Goal: Ask a question: Seek information or help from site administrators or community

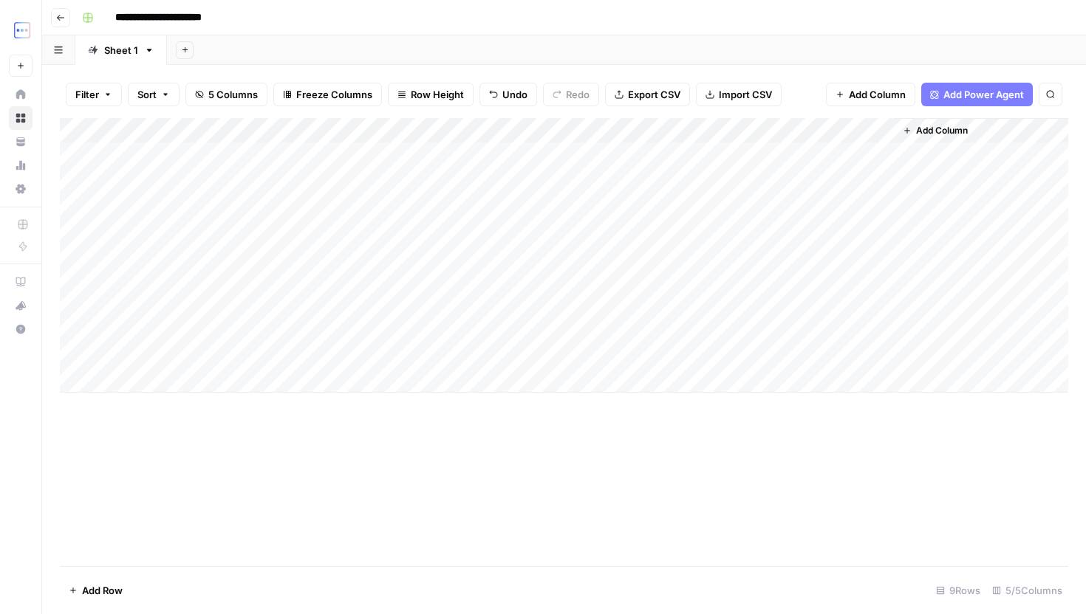
click at [860, 130] on div "Add Column" at bounding box center [564, 255] width 1008 height 275
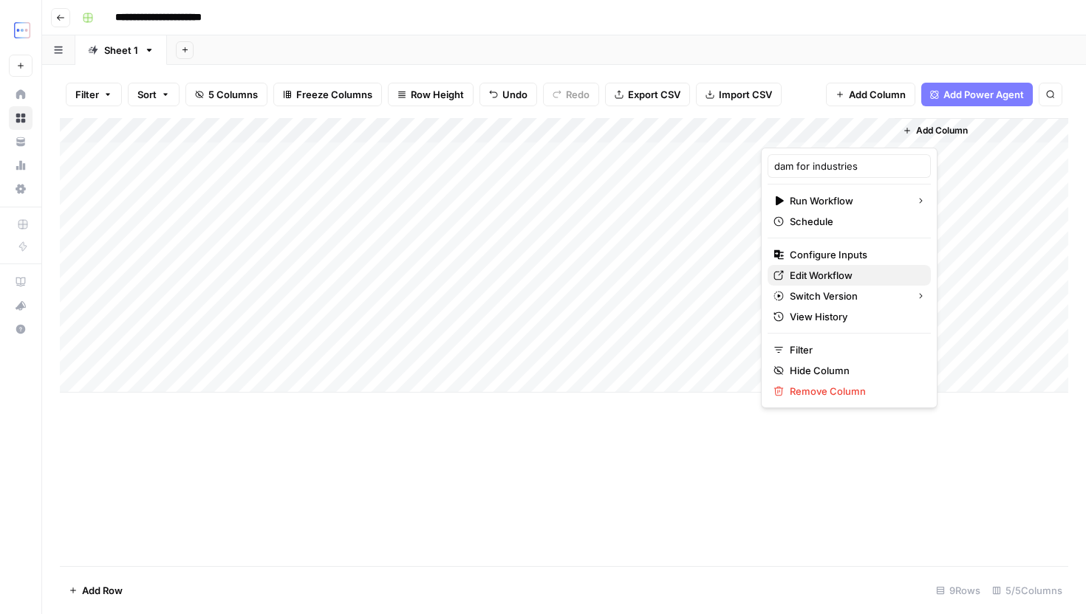
click at [813, 278] on span "Edit Workflow" at bounding box center [853, 275] width 129 height 15
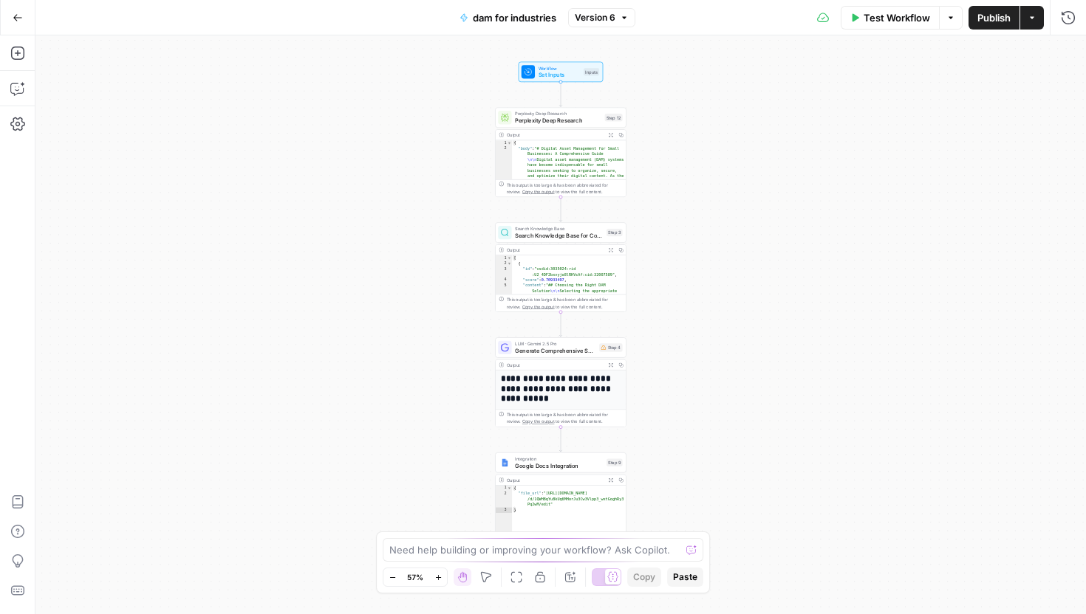
click at [1041, 27] on button "Actions" at bounding box center [1032, 18] width 24 height 24
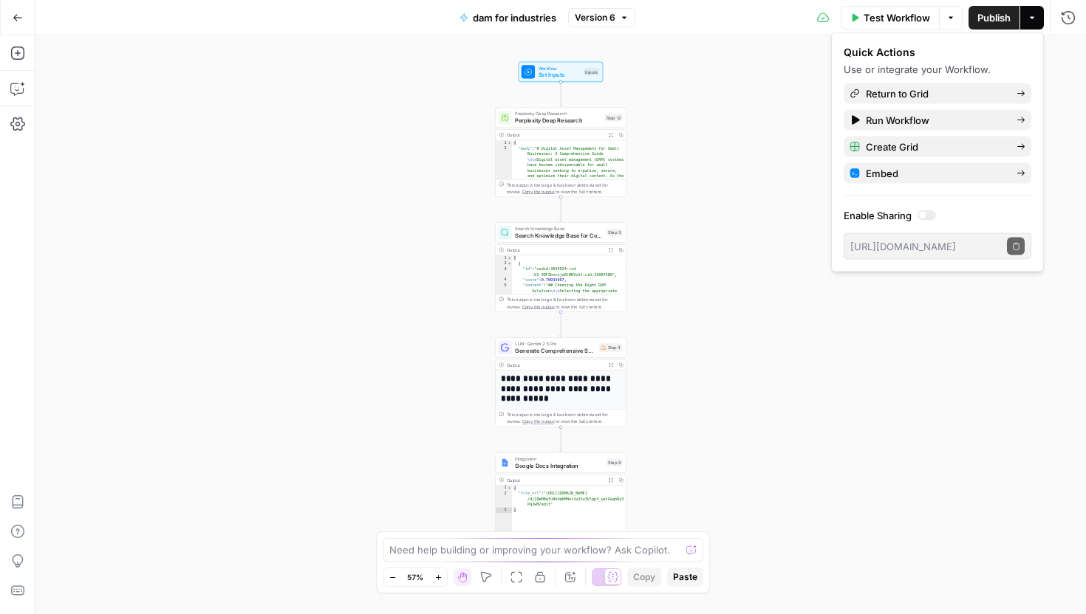
click at [1034, 23] on button "Actions" at bounding box center [1032, 18] width 24 height 24
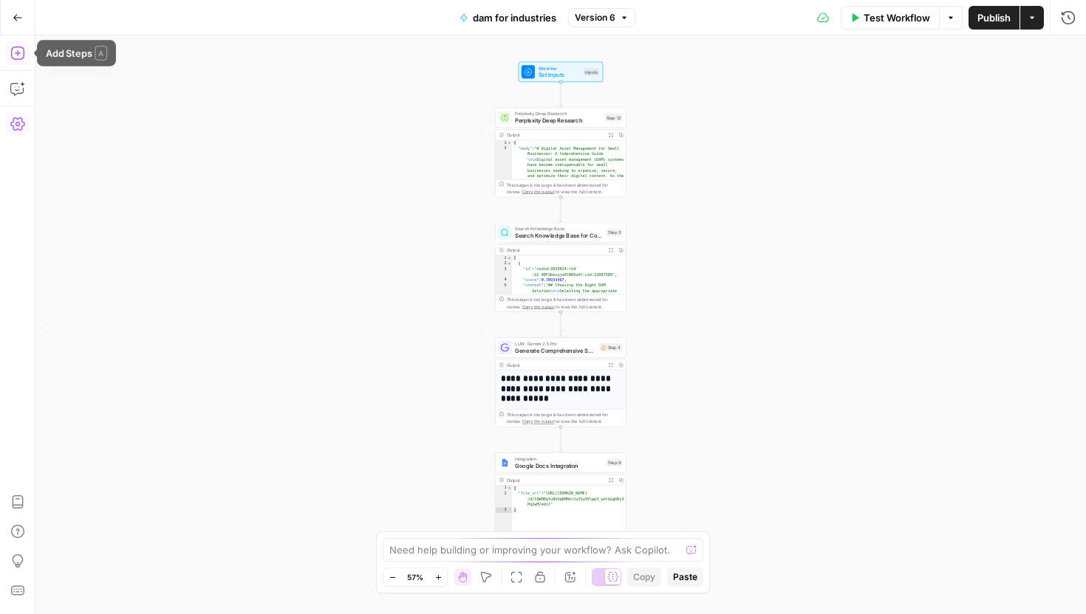
click at [22, 120] on icon "button" at bounding box center [17, 124] width 15 height 15
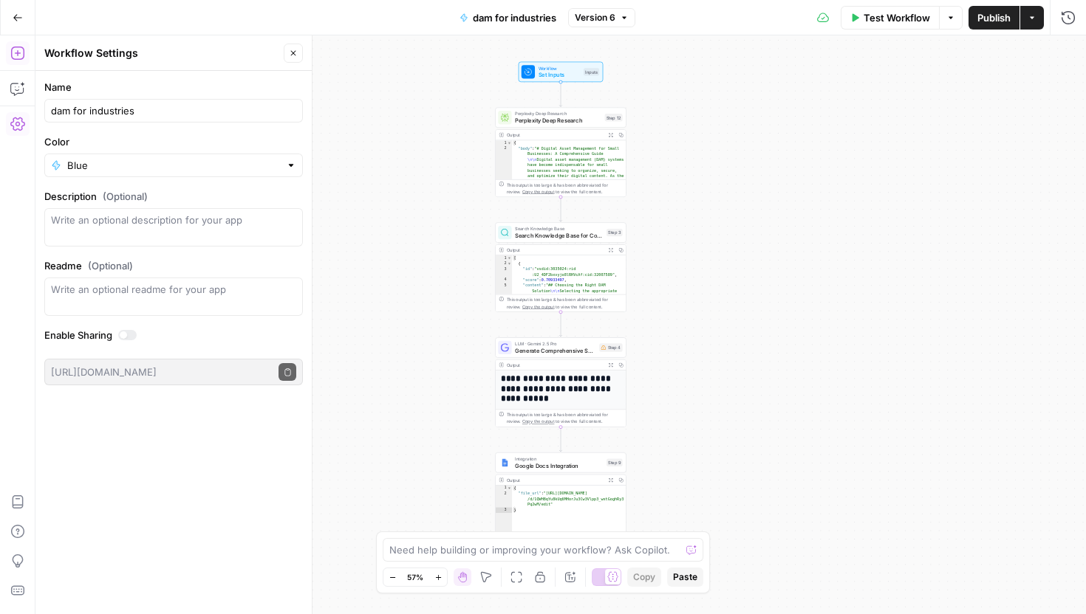
click at [636, 30] on div "Test Workflow Options Publish Actions Run History" at bounding box center [860, 17] width 450 height 35
click at [623, 18] on icon "button" at bounding box center [624, 17] width 9 height 9
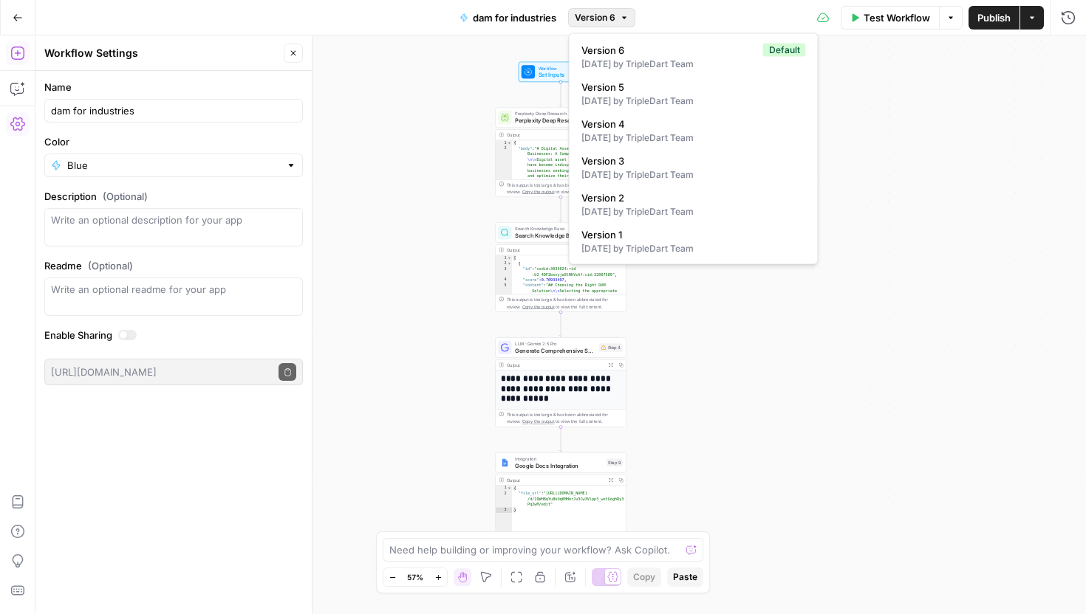
click at [623, 18] on icon "button" at bounding box center [624, 17] width 9 height 9
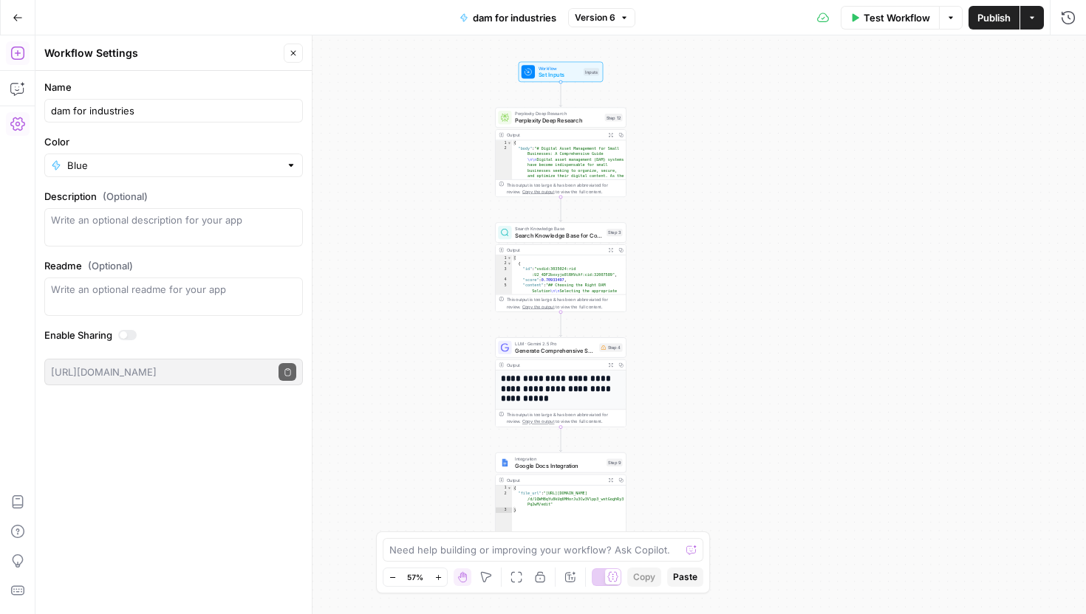
click at [1040, 27] on button "Actions" at bounding box center [1032, 18] width 24 height 24
click at [13, 22] on icon "button" at bounding box center [18, 18] width 10 height 10
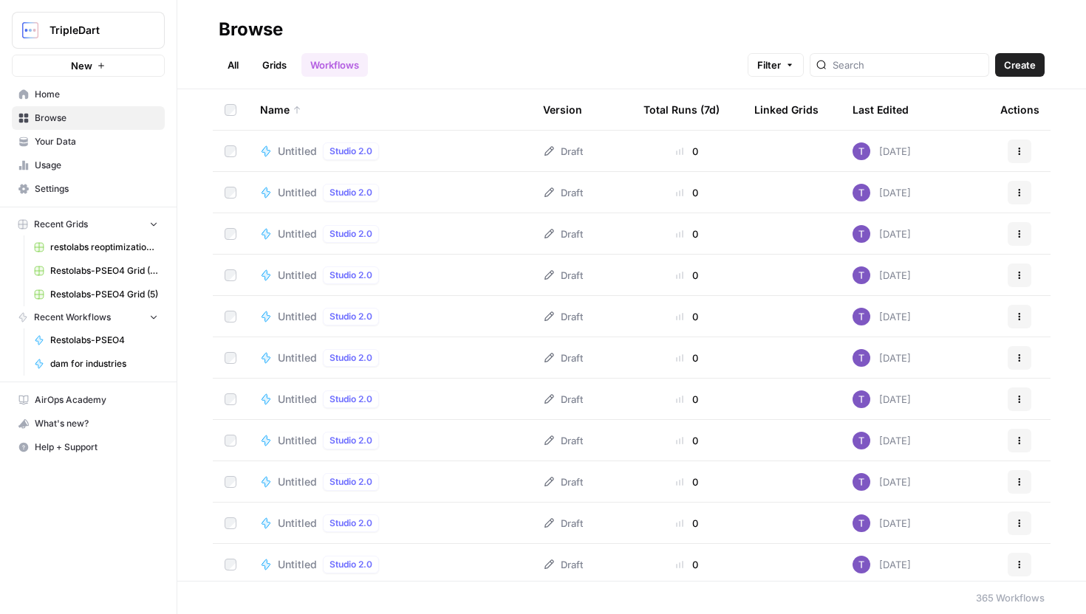
click at [1019, 157] on button "Actions" at bounding box center [1019, 152] width 24 height 24
click at [939, 188] on span "Edit in Studio" at bounding box center [953, 186] width 118 height 15
click at [1022, 159] on button "Actions" at bounding box center [1019, 152] width 24 height 24
click at [991, 27] on h2 "Browse" at bounding box center [632, 30] width 826 height 24
click at [1021, 155] on button "Actions" at bounding box center [1019, 152] width 24 height 24
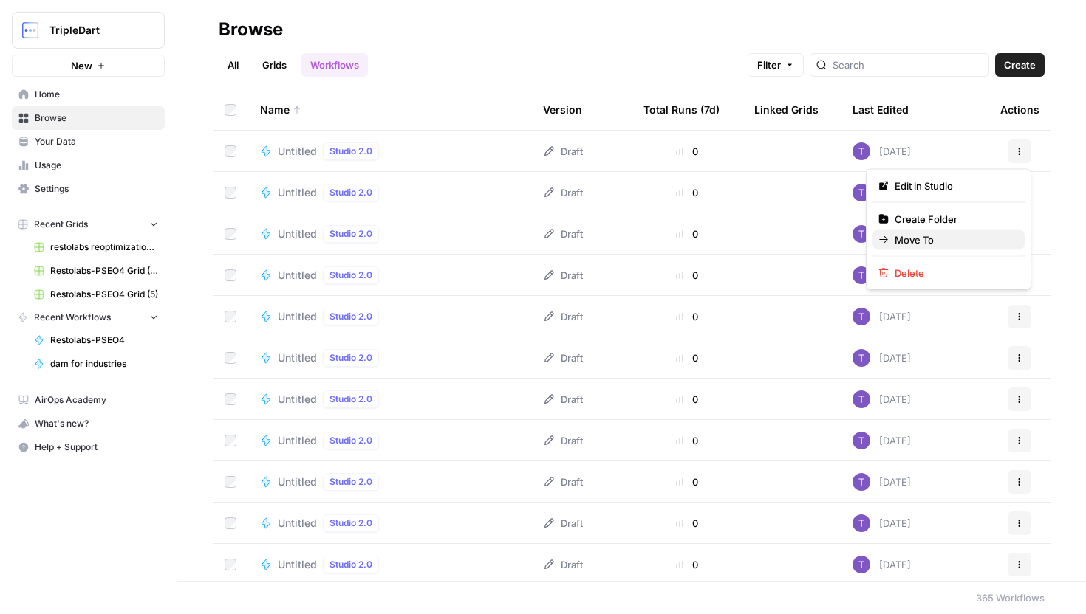
click at [1007, 242] on span "Move To" at bounding box center [953, 240] width 118 height 15
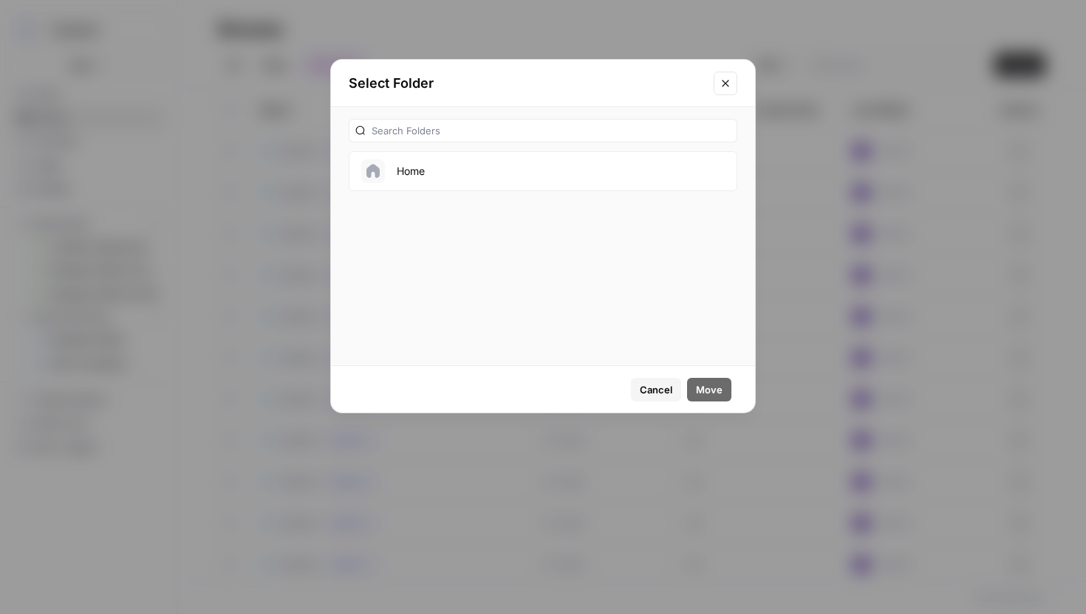
click at [721, 87] on icon "Close modal" at bounding box center [725, 84] width 12 height 12
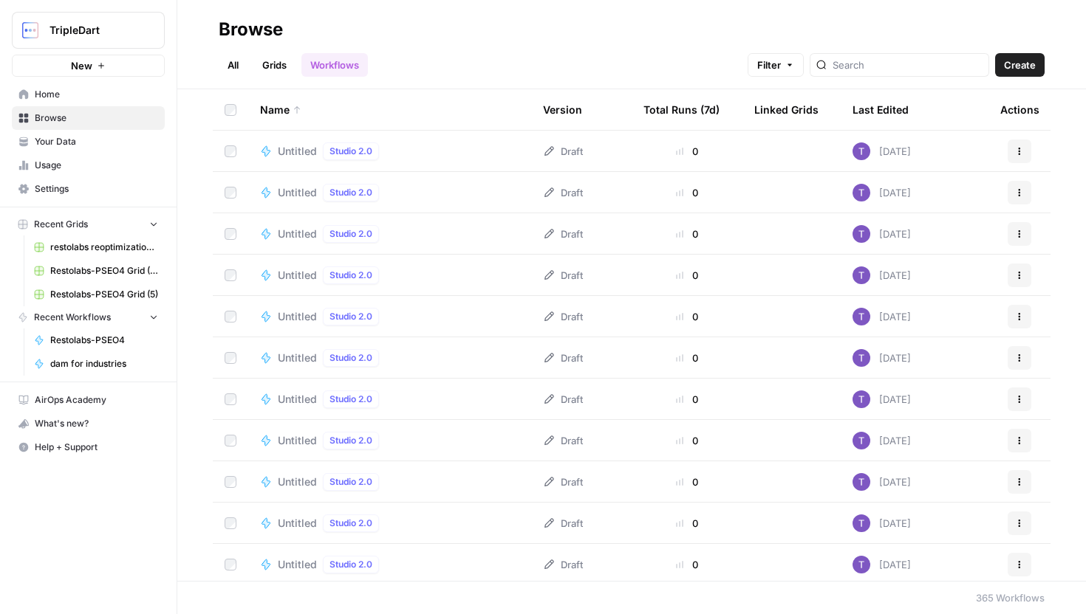
click at [97, 456] on button "Help + Support" at bounding box center [88, 448] width 153 height 24
click at [218, 475] on span "Chat & Support" at bounding box center [246, 477] width 99 height 13
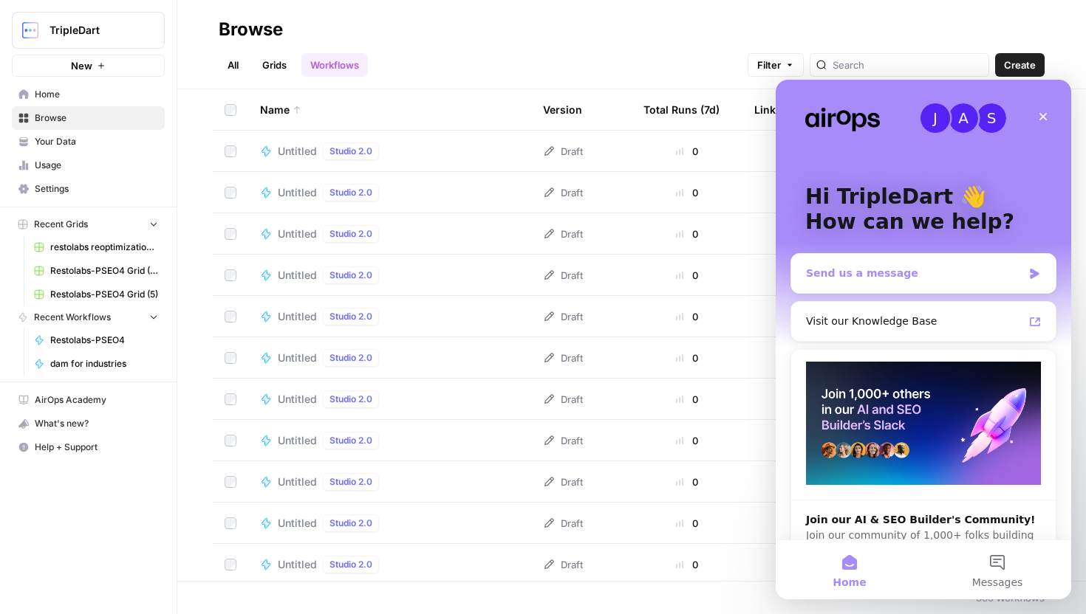
click at [874, 282] on div "Send us a message" at bounding box center [923, 273] width 264 height 39
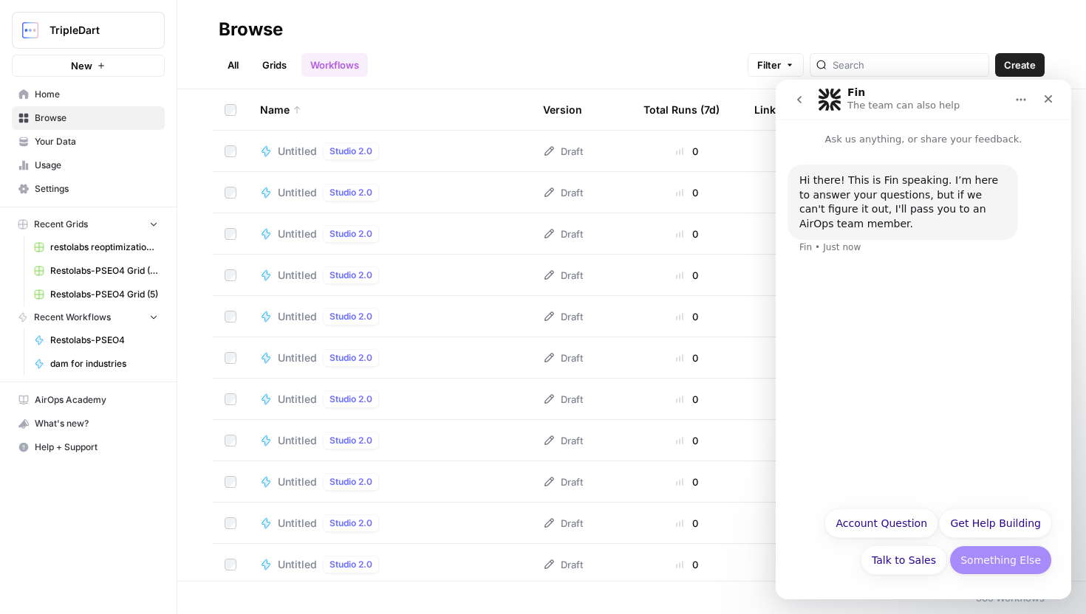
click at [983, 558] on button "Something Else" at bounding box center [1000, 561] width 103 height 30
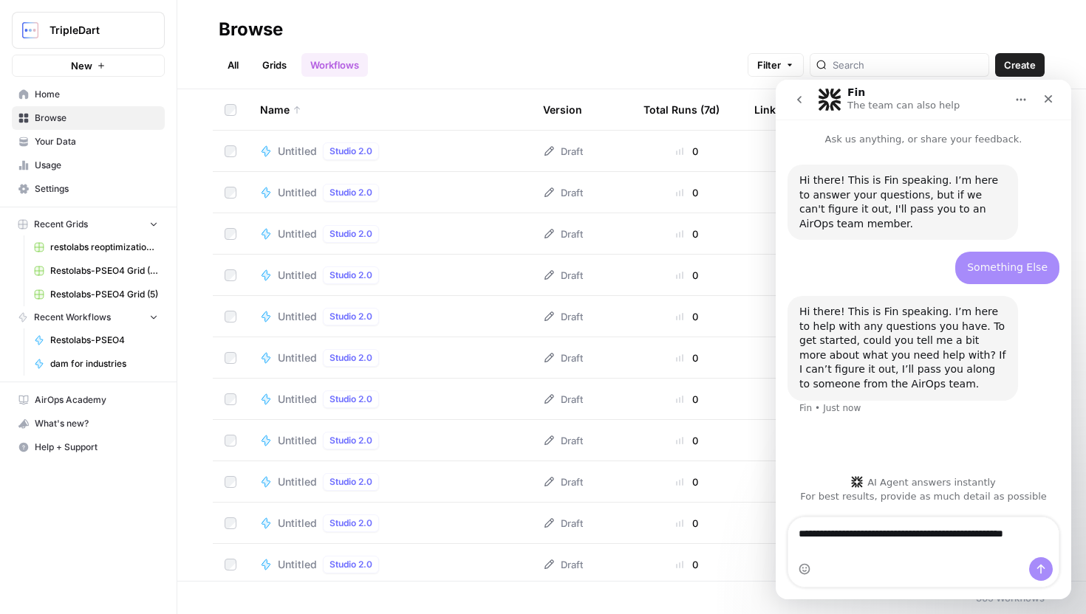
type textarea "**********"
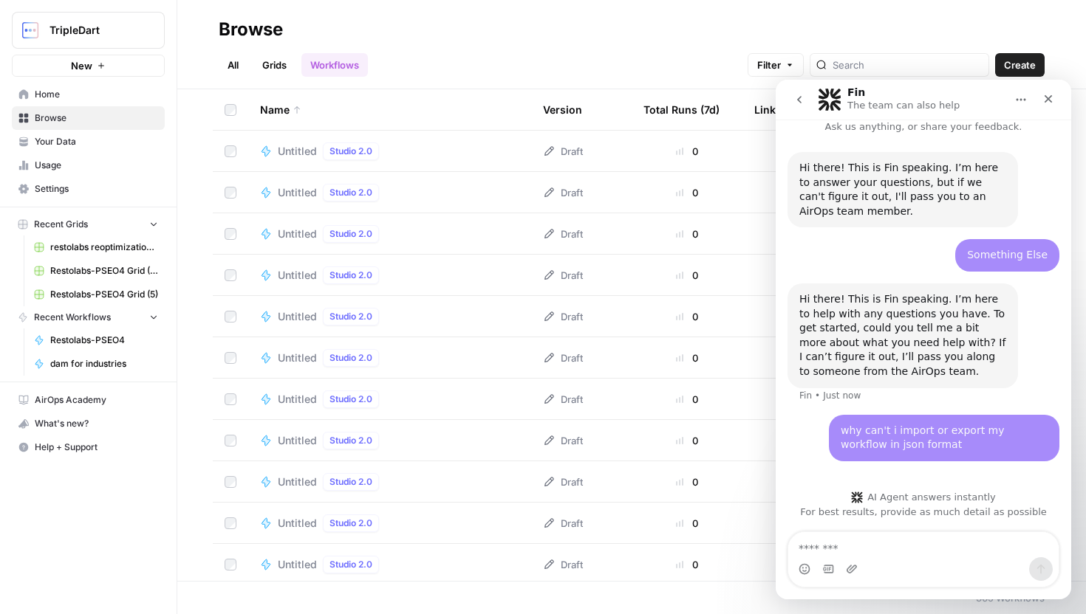
scroll to position [5, 0]
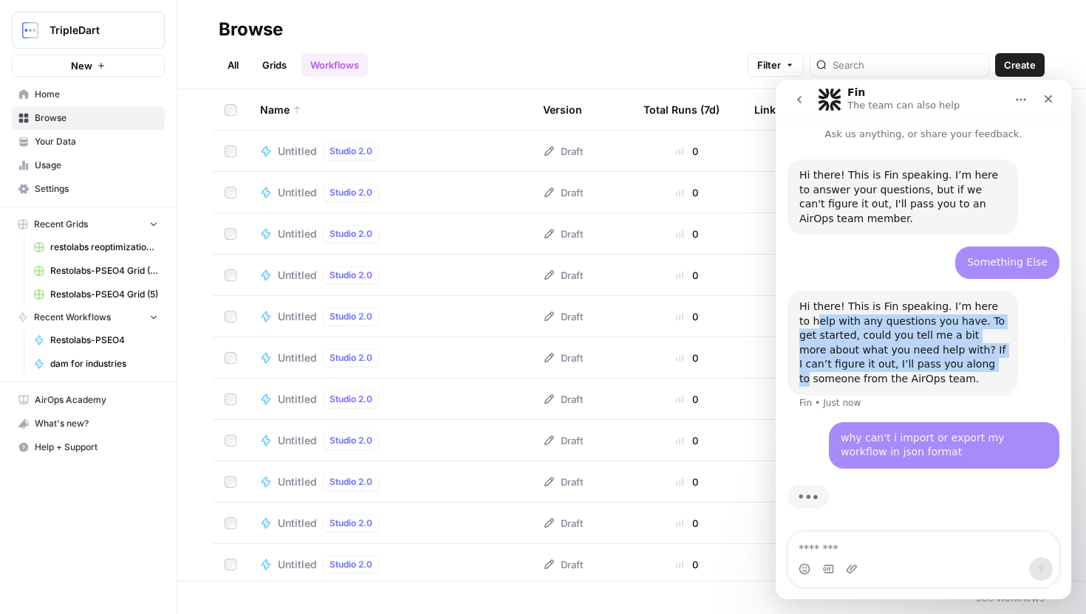
drag, startPoint x: 809, startPoint y: 321, endPoint x: 919, endPoint y: 363, distance: 117.8
click at [918, 363] on div "Hi there! This is Fin speaking. I’m here to help with any questions you have. T…" at bounding box center [902, 343] width 207 height 87
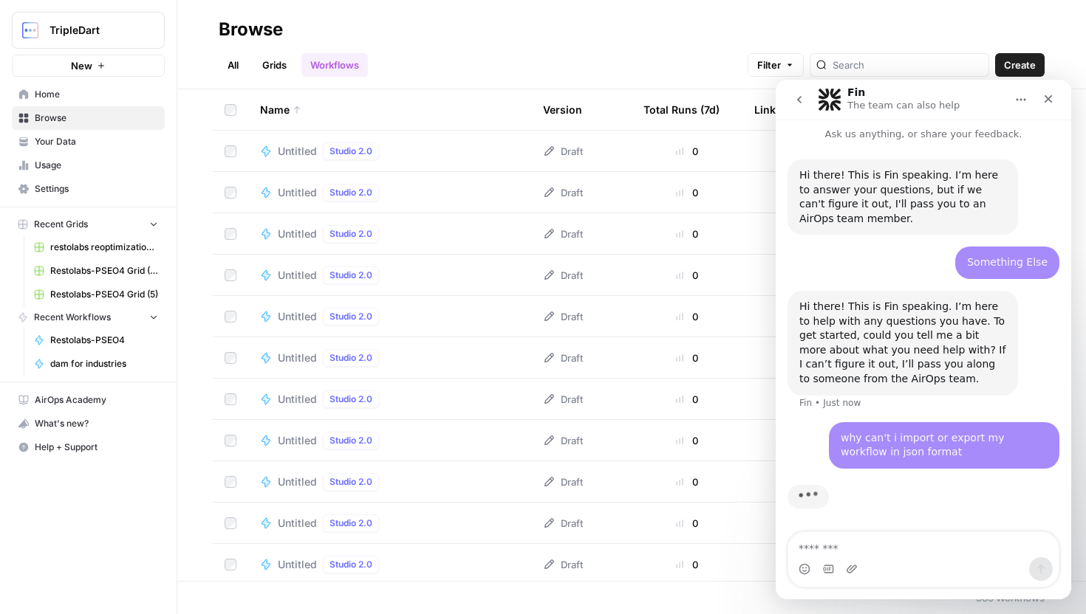
click at [917, 368] on div "Hi there! This is Fin speaking. I’m here to help with any questions you have. T…" at bounding box center [902, 343] width 207 height 87
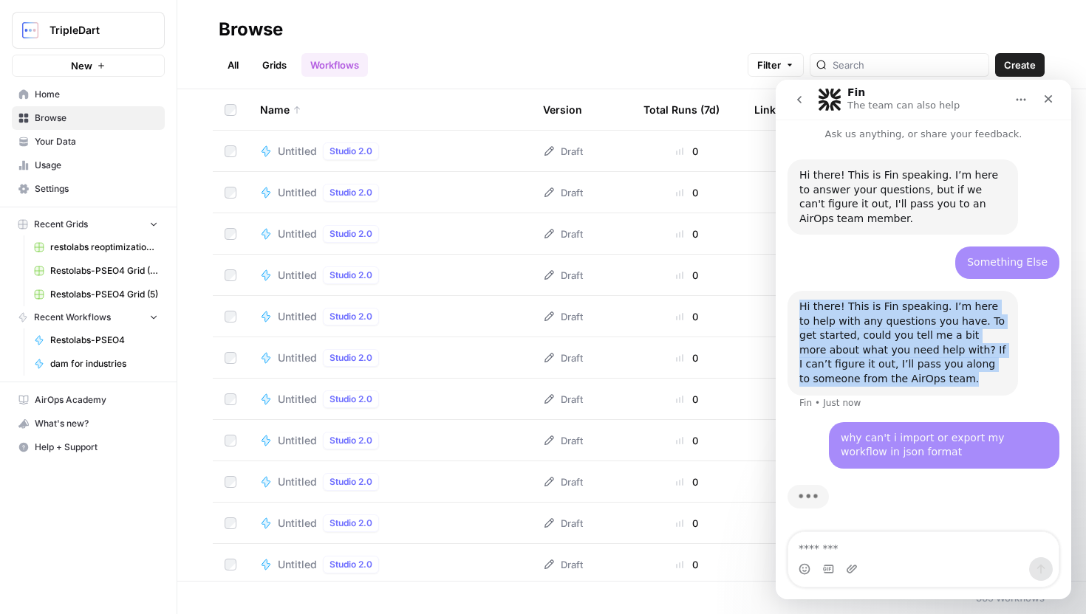
drag, startPoint x: 902, startPoint y: 380, endPoint x: 799, endPoint y: 300, distance: 130.0
click at [799, 300] on div "Hi there! This is Fin speaking. I’m here to help with any questions you have. T…" at bounding box center [902, 343] width 207 height 87
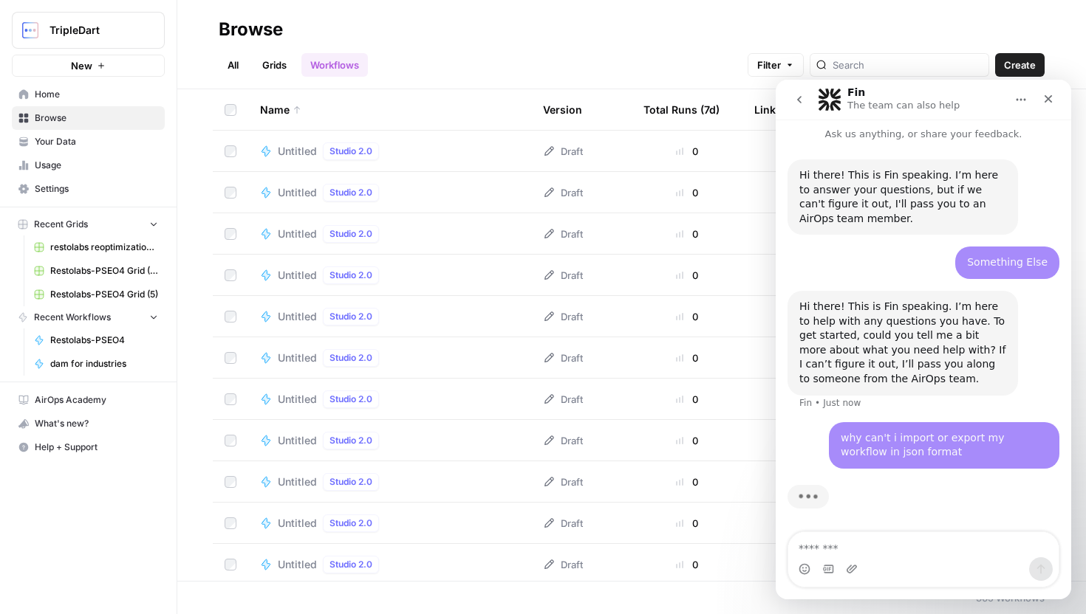
click at [850, 362] on div "Hi there! This is Fin speaking. I’m here to help with any questions you have. T…" at bounding box center [902, 343] width 207 height 87
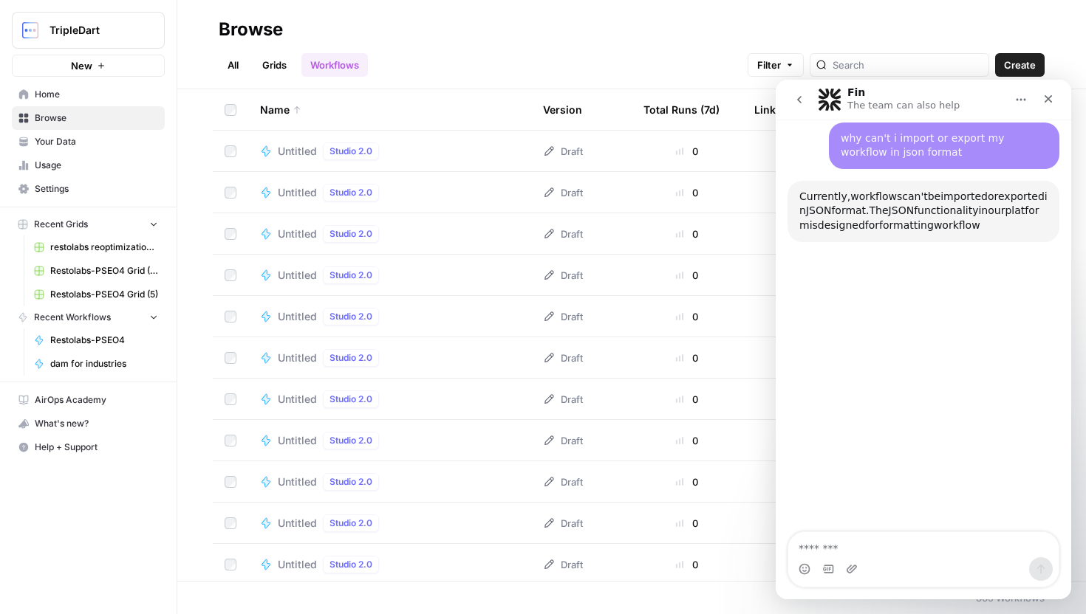
scroll to position [296, 0]
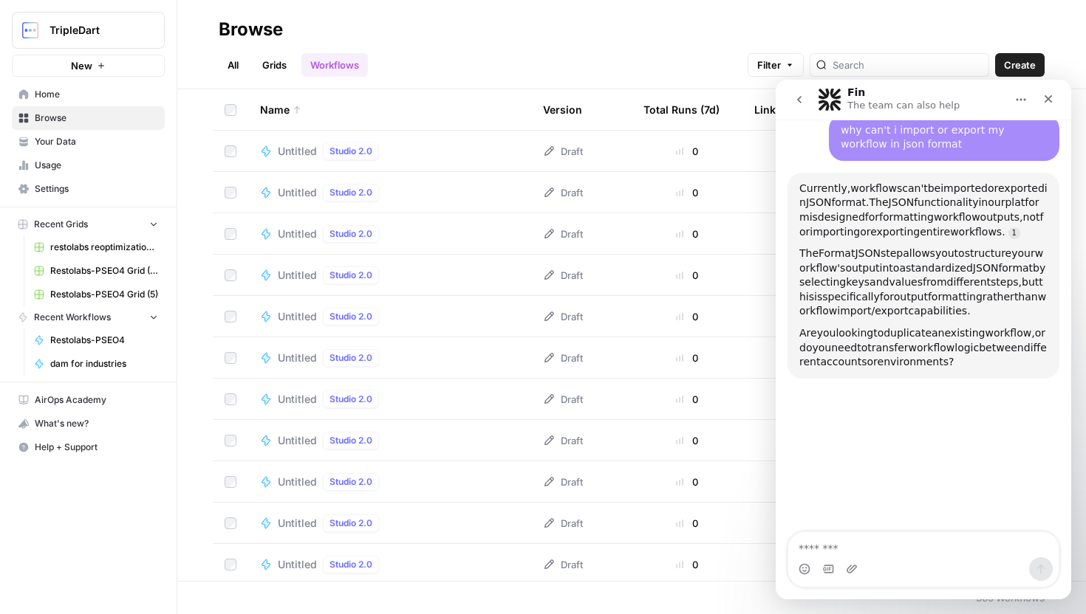
drag, startPoint x: 876, startPoint y: 206, endPoint x: 942, endPoint y: 234, distance: 72.1
click at [942, 234] on div "Currently, workflows can't be imported or exported in JSON format. The JSON fun…" at bounding box center [923, 211] width 248 height 58
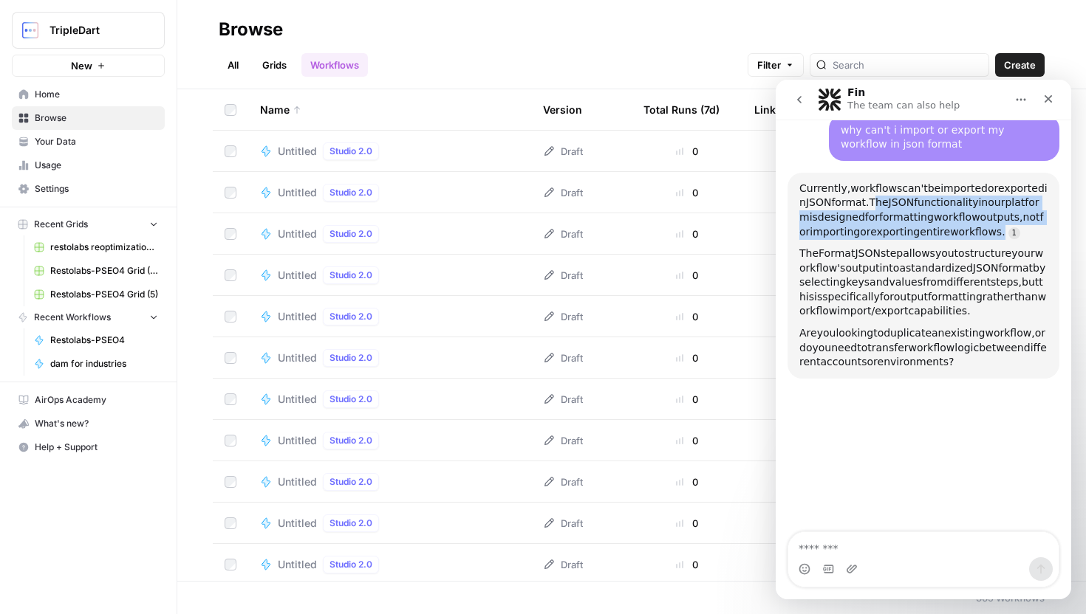
click at [922, 239] on div "Currently, workflows can't be imported or exported in JSON format. The JSON fun…" at bounding box center [923, 211] width 248 height 58
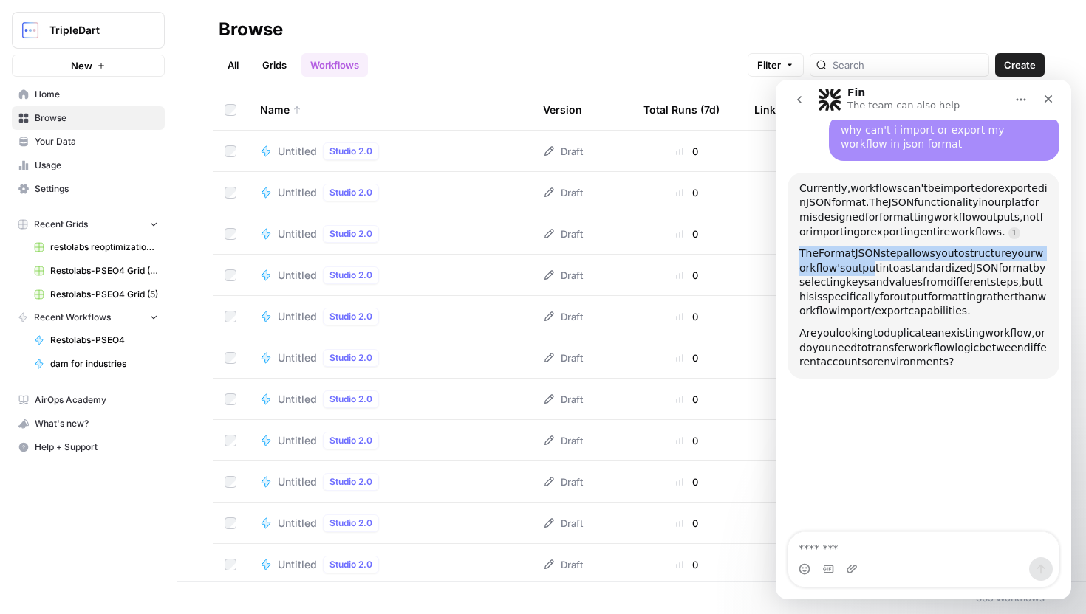
drag, startPoint x: 795, startPoint y: 270, endPoint x: 914, endPoint y: 294, distance: 120.6
click at [909, 291] on div "Currently, workflows can't be imported or exported in JSON format. The JSON fun…" at bounding box center [923, 276] width 272 height 206
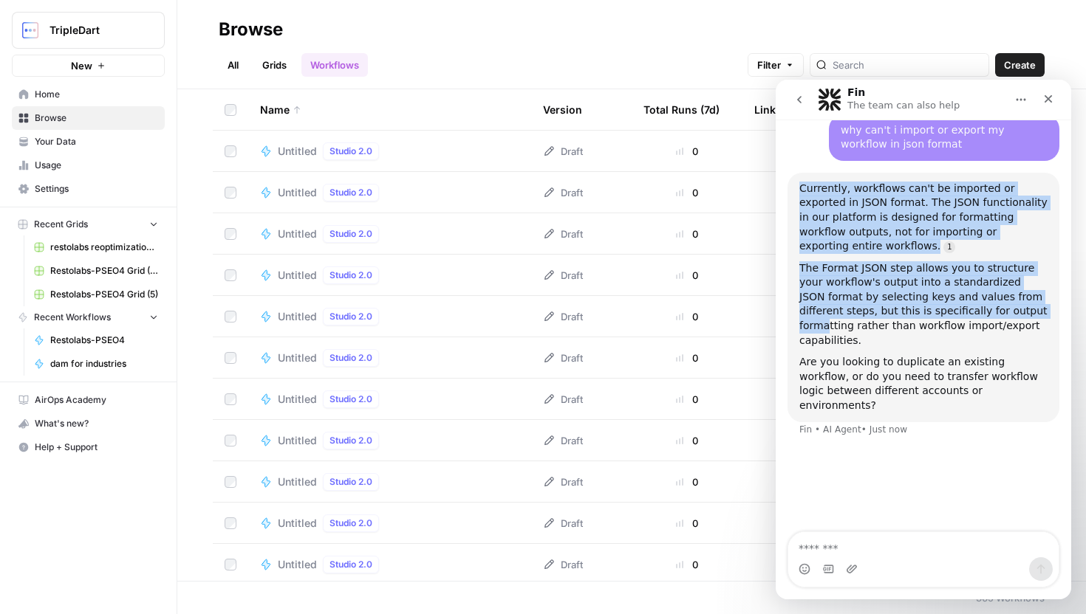
click at [983, 318] on div "The Format JSON step allows you to structure your workflow's output into a stan…" at bounding box center [923, 304] width 248 height 87
click at [987, 335] on div "Currently, workflows can't be imported or exported in JSON format. The JSON fun…" at bounding box center [923, 298] width 248 height 232
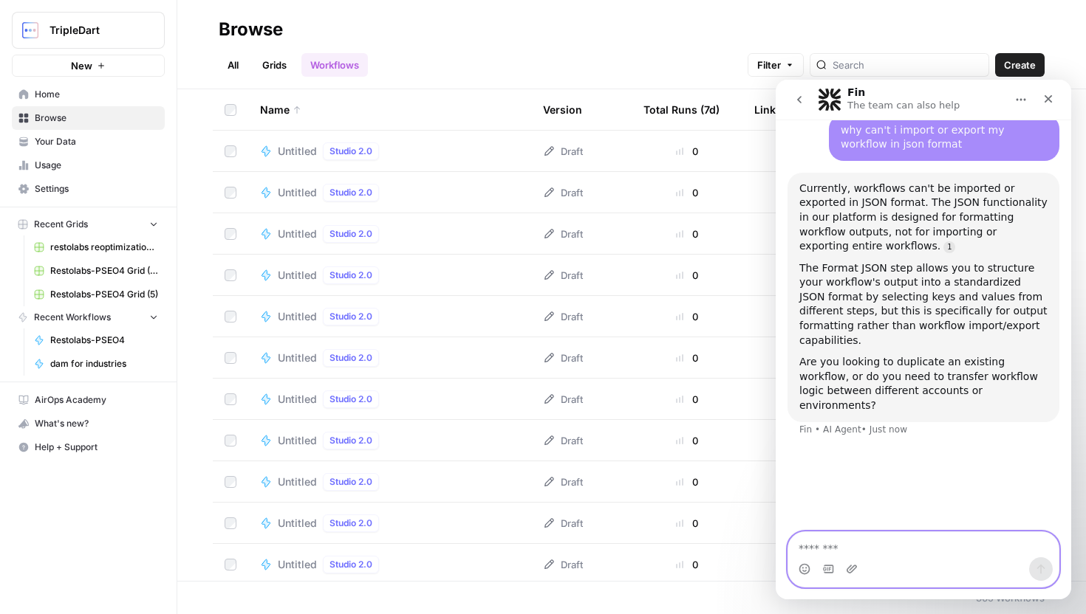
click at [891, 553] on textarea "Message…" at bounding box center [923, 544] width 270 height 25
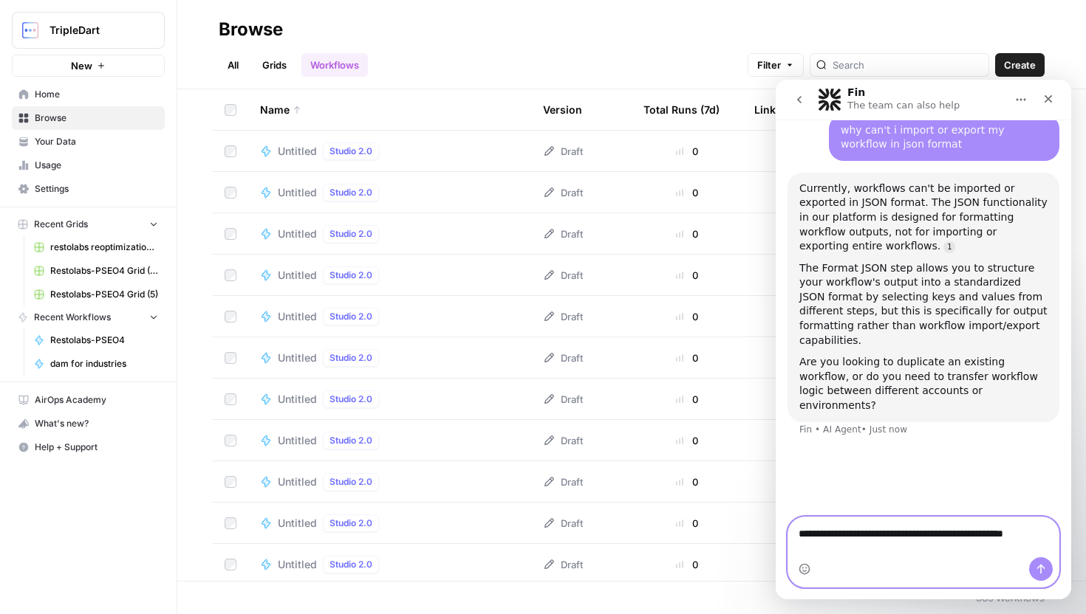
scroll to position [281, 0]
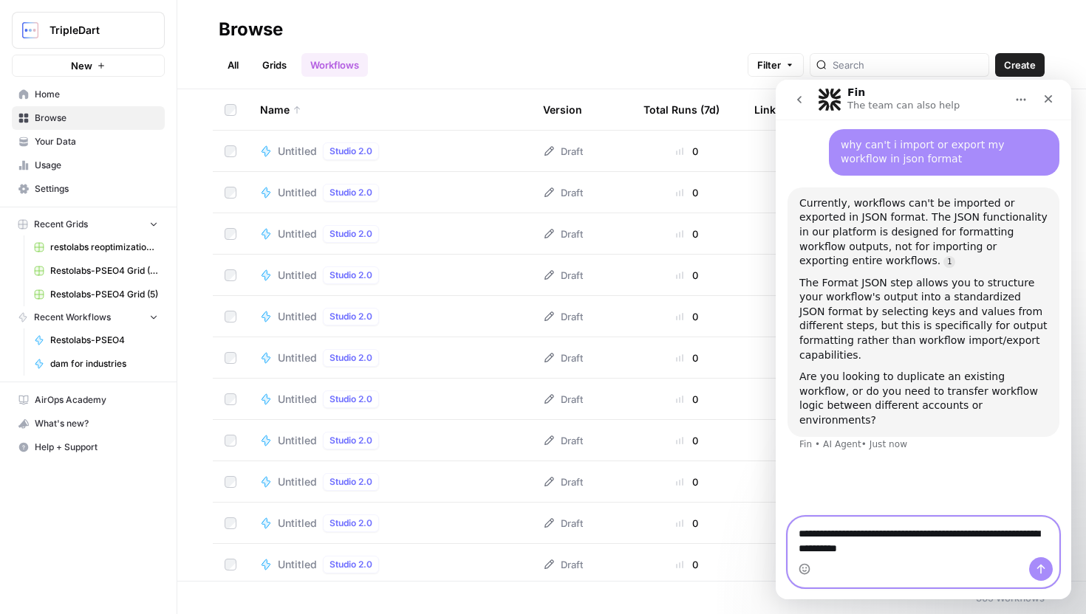
type textarea "**********"
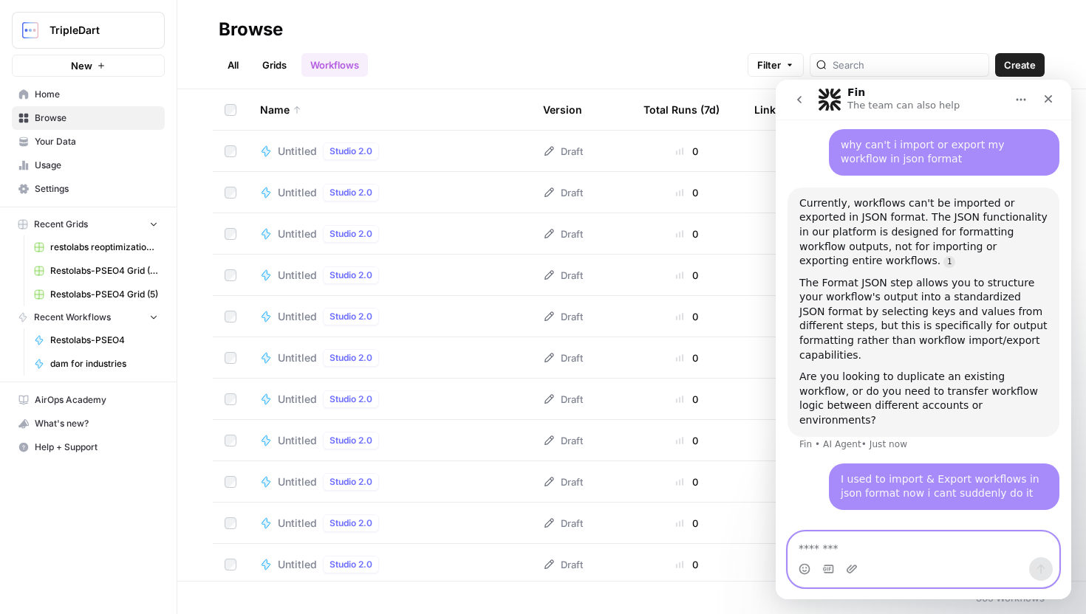
scroll to position [296, 0]
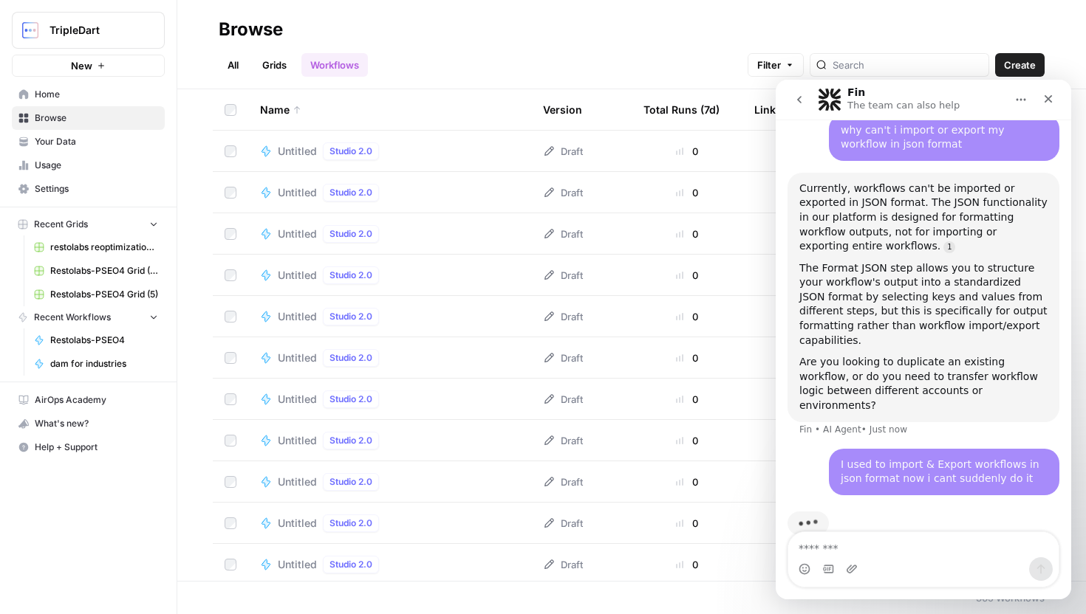
click at [840, 104] on img "Intercom messenger" at bounding box center [830, 100] width 24 height 24
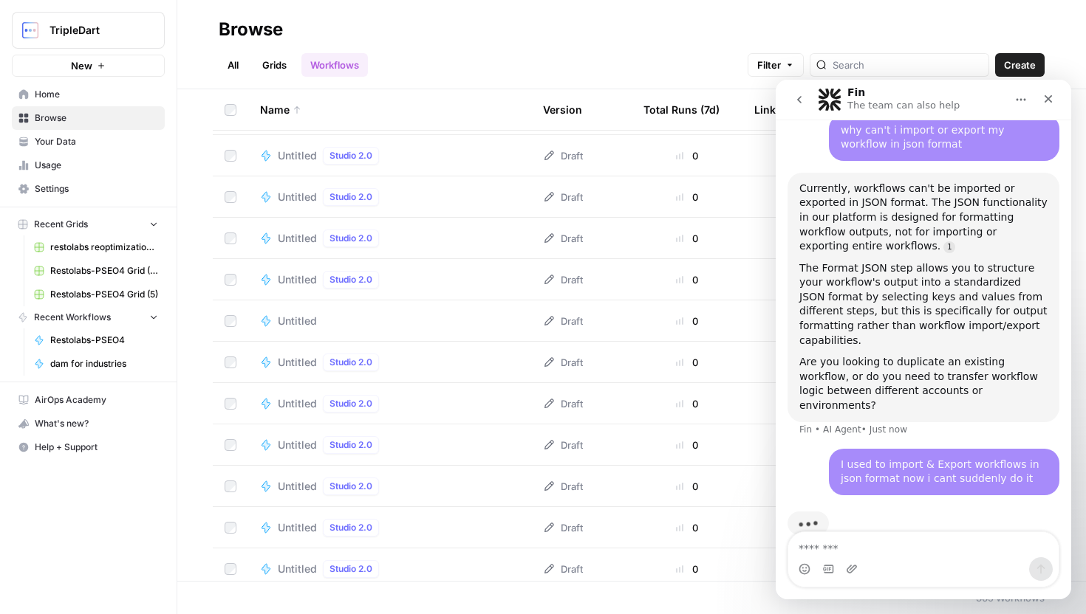
scroll to position [781, 0]
click at [910, 105] on p "The team can also help" at bounding box center [903, 105] width 112 height 15
click at [1010, 101] on button "Home" at bounding box center [1021, 100] width 28 height 28
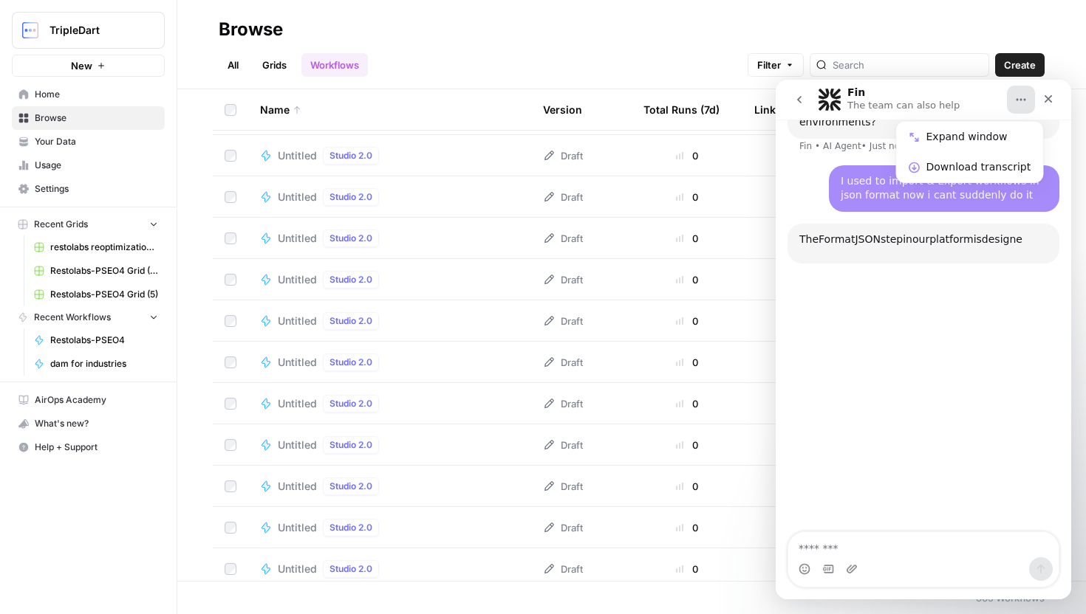
scroll to position [587, 0]
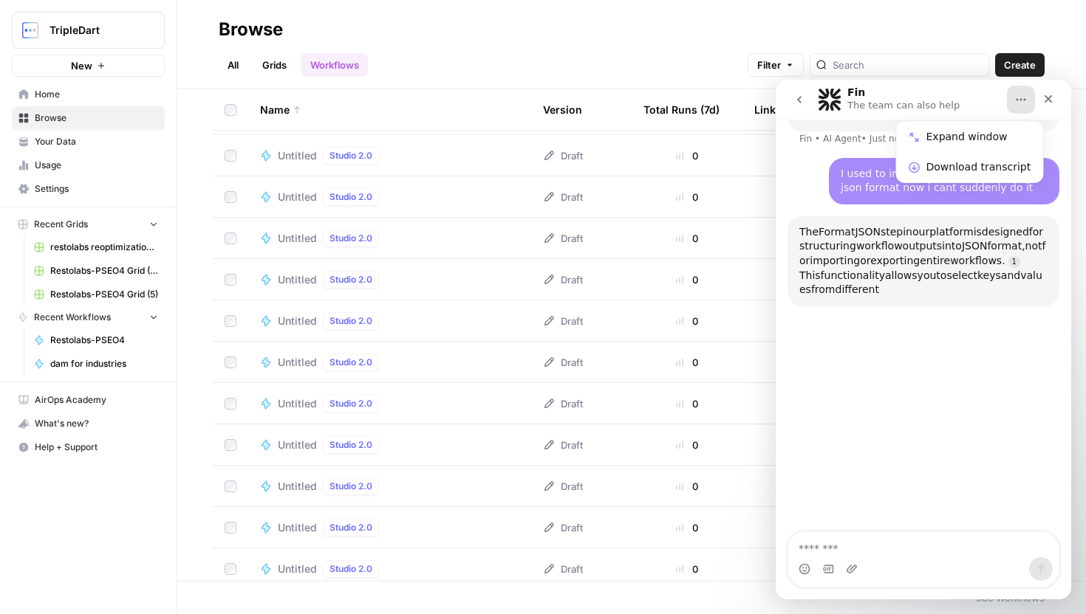
click at [944, 267] on div "The Format JSON step in our platform is designed for structuring workflow outpu…" at bounding box center [923, 270] width 272 height 108
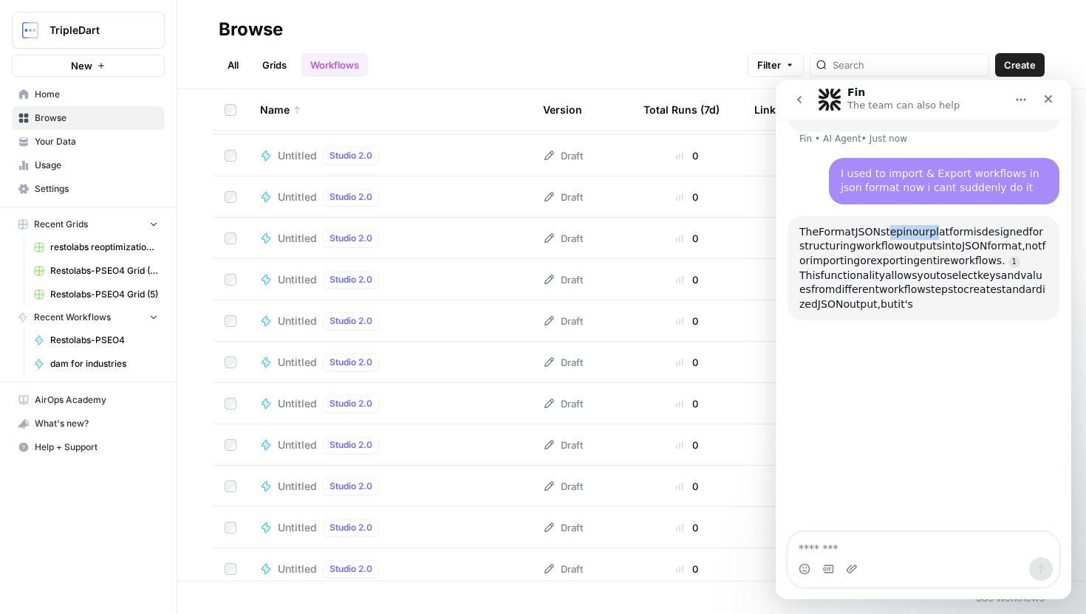
drag, startPoint x: 889, startPoint y: 201, endPoint x: 951, endPoint y: 213, distance: 63.1
click at [950, 225] on div "The Format JSON step in our platform is designed for structuring workflow outpu…" at bounding box center [923, 268] width 248 height 87
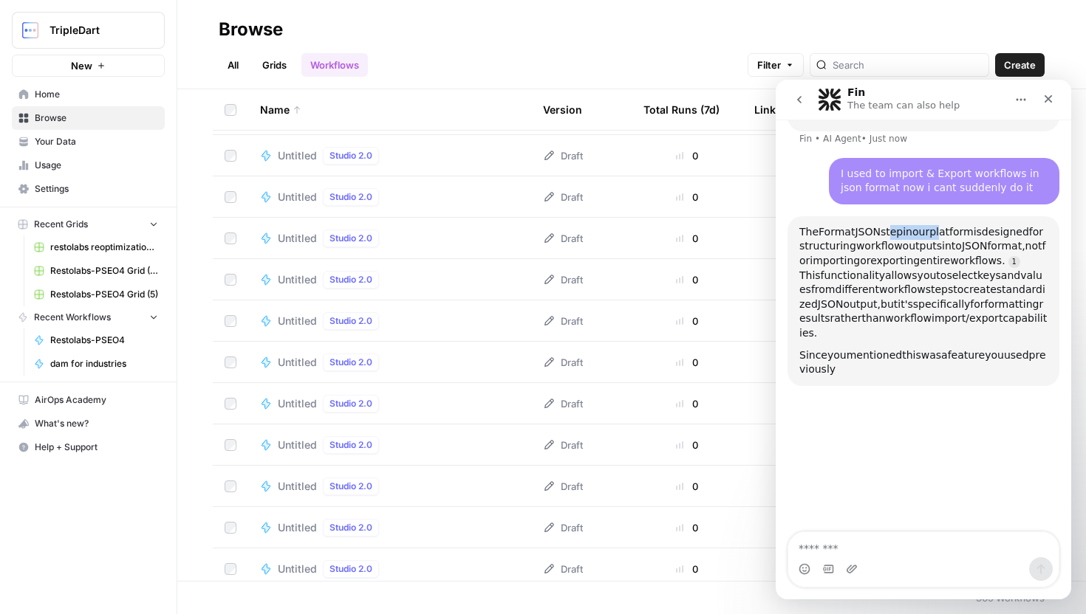
click at [940, 238] on div "The Format JSON step in our platform is designed for structuring workflow outpu…" at bounding box center [923, 283] width 248 height 116
click at [1000, 270] on span "keys" at bounding box center [989, 276] width 24 height 12
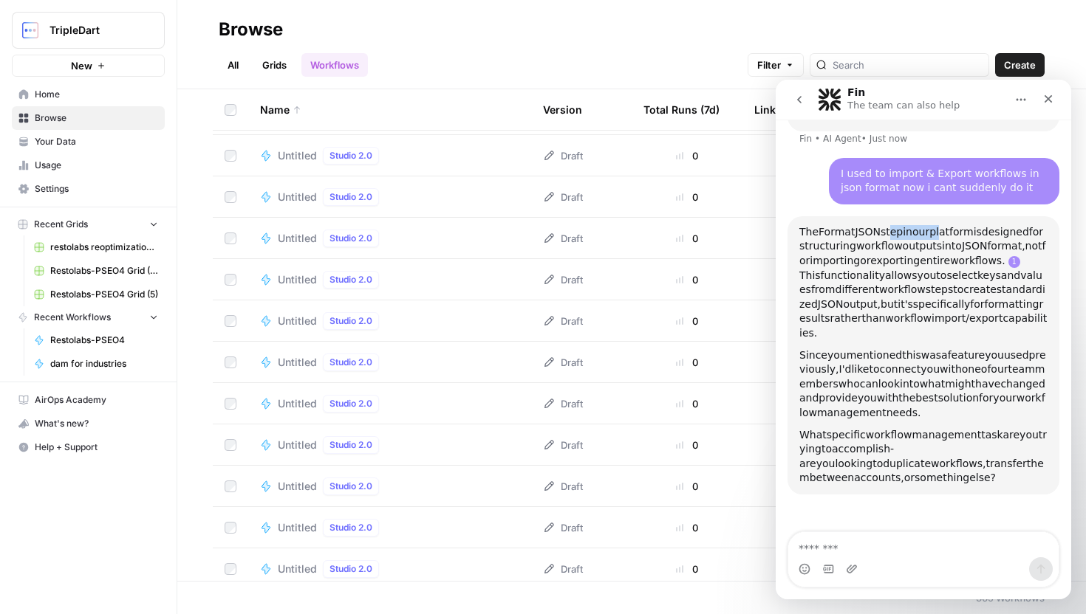
click at [1020, 256] on link "Fin says…" at bounding box center [1014, 262] width 12 height 12
drag, startPoint x: 832, startPoint y: 247, endPoint x: 1033, endPoint y: 305, distance: 209.7
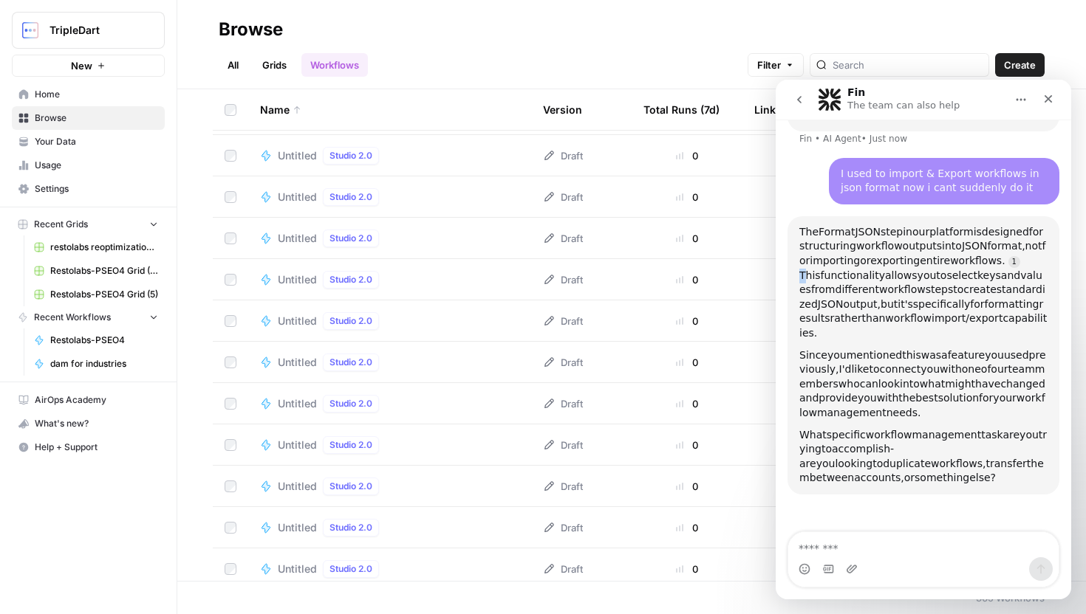
click at [1032, 304] on div "The Format JSON step in our platform is designed for structuring workflow outpu…" at bounding box center [923, 283] width 248 height 116
click at [989, 310] on div "The Format JSON step in our platform is designed for structuring workflow outpu…" at bounding box center [923, 283] width 248 height 116
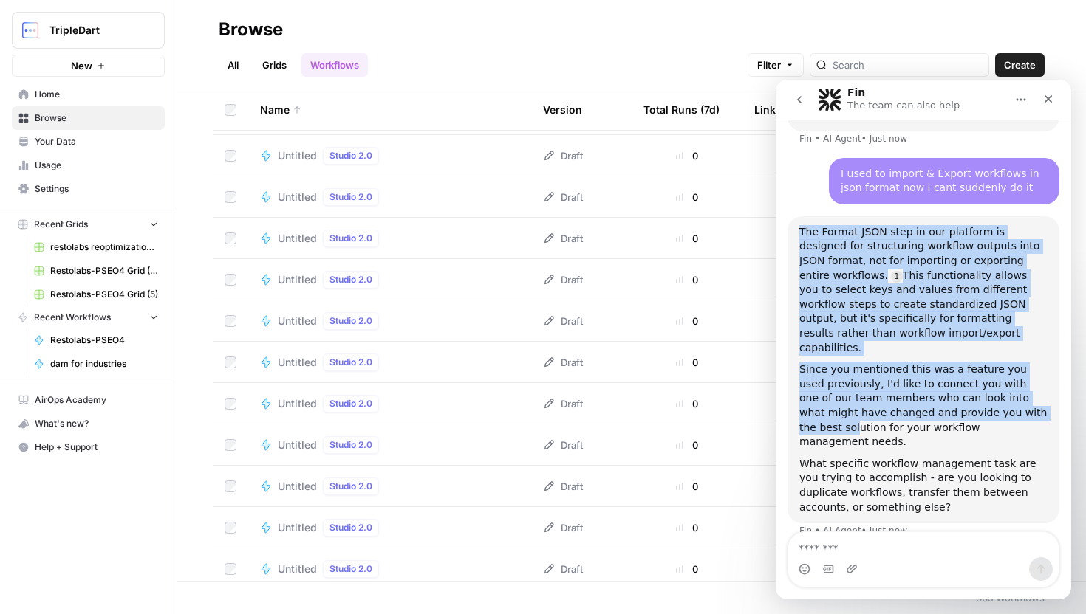
drag, startPoint x: 810, startPoint y: 327, endPoint x: 1006, endPoint y: 376, distance: 201.7
click at [1006, 376] on div "Since you mentioned this was a feature you used previously, I'd like to connect…" at bounding box center [923, 406] width 248 height 87
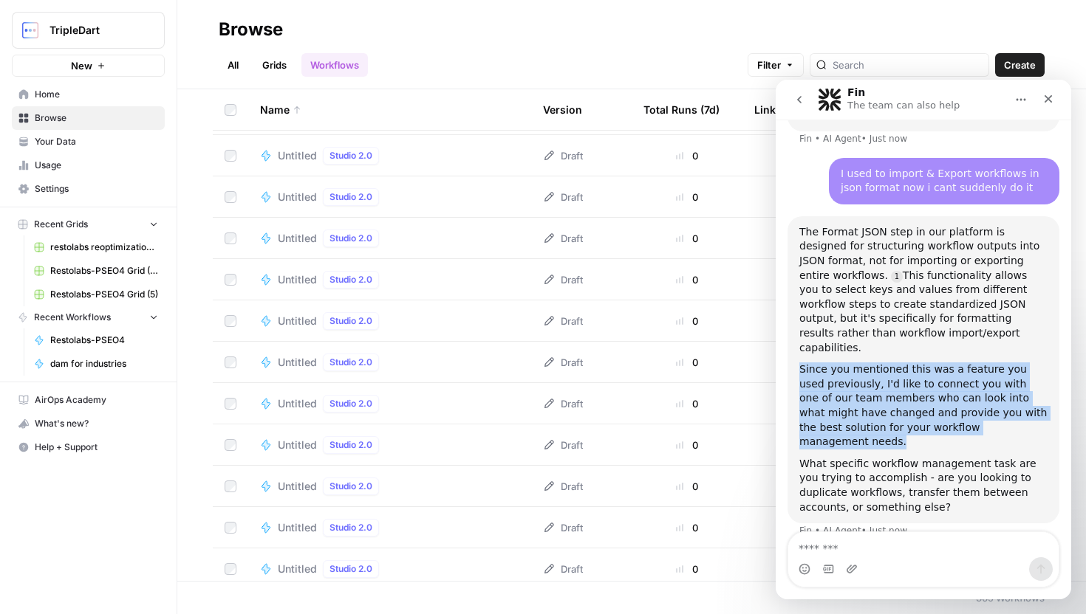
drag, startPoint x: 987, startPoint y: 389, endPoint x: 803, endPoint y: 315, distance: 198.8
click at [803, 317] on div "The Format JSON step in our platform is designed for structuring workflow outpu…" at bounding box center [923, 369] width 248 height 289
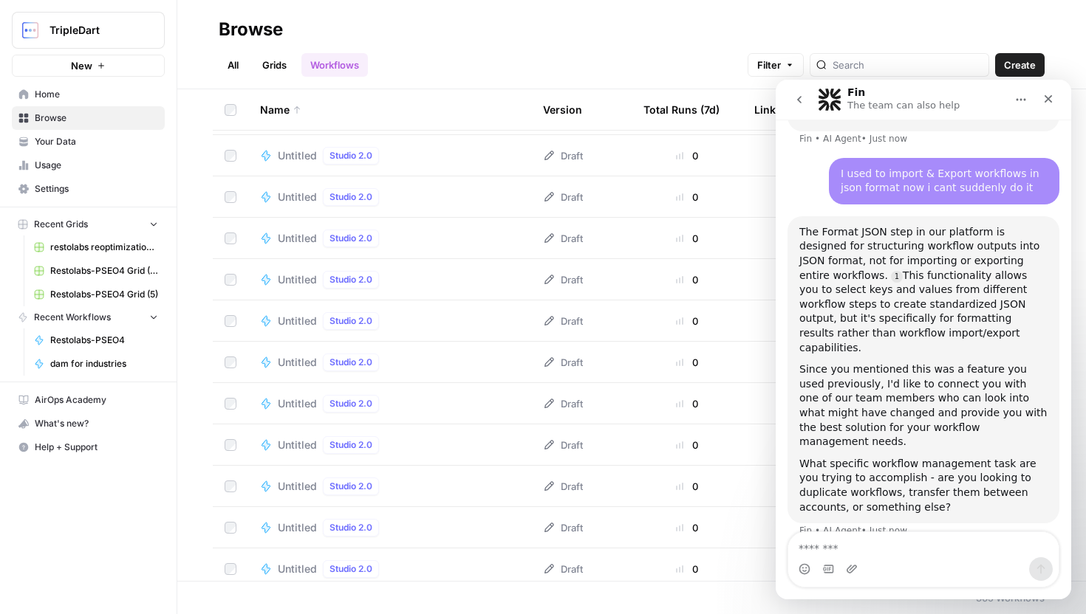
click at [803, 457] on div "What specific workflow management task are you trying to accomplish - are you l…" at bounding box center [923, 486] width 248 height 58
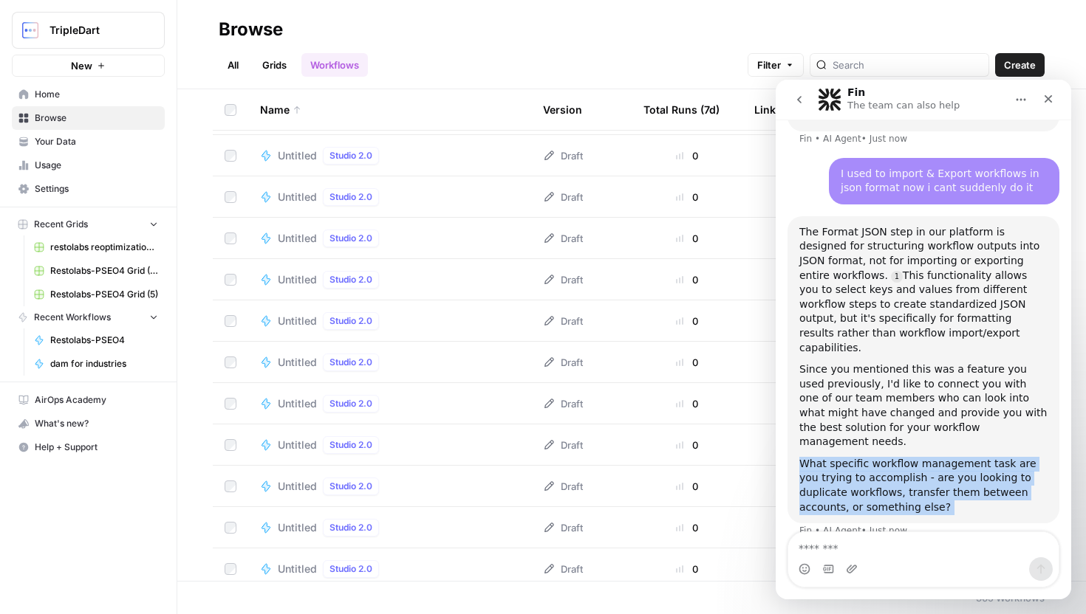
drag, startPoint x: 805, startPoint y: 406, endPoint x: 908, endPoint y: 471, distance: 121.5
click at [908, 471] on div "The Format JSON step in our platform is designed for structuring workflow outpu…" at bounding box center [923, 386] width 272 height 340
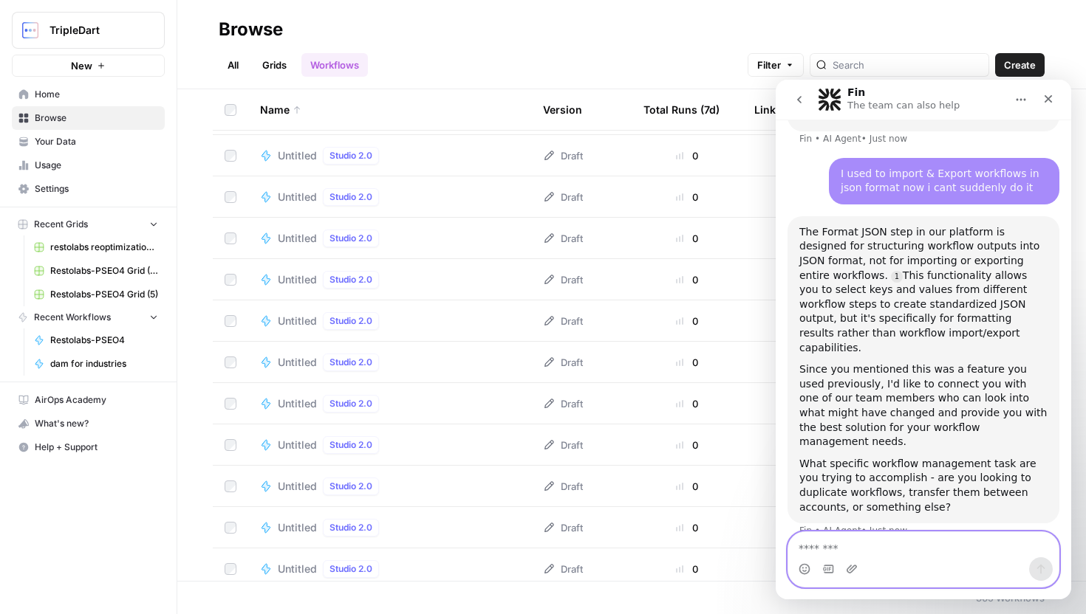
click at [857, 549] on textarea "Message…" at bounding box center [923, 544] width 270 height 25
type textarea "**********"
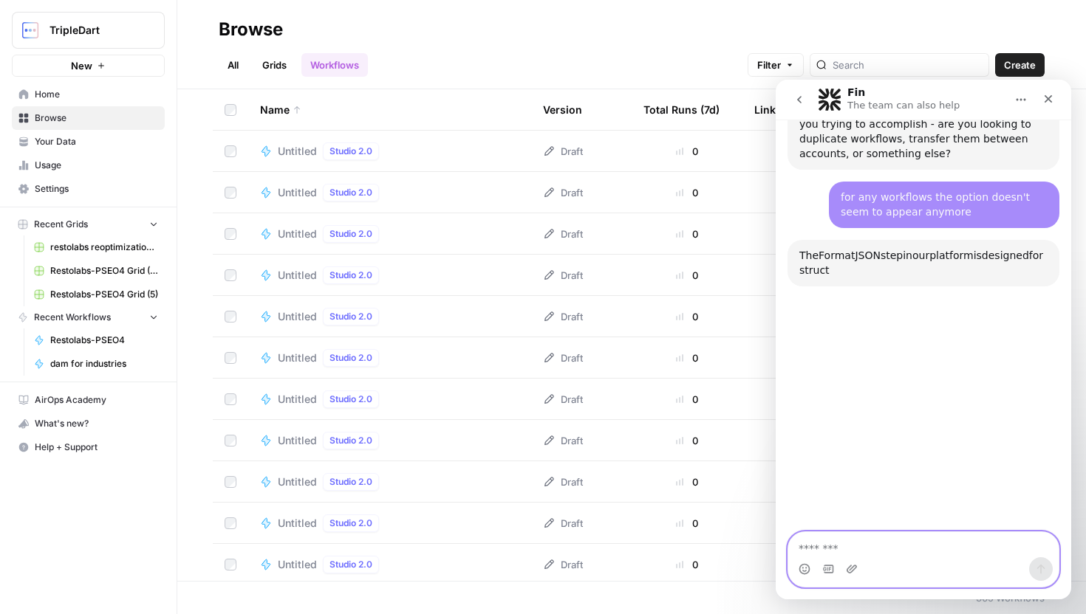
scroll to position [950, 0]
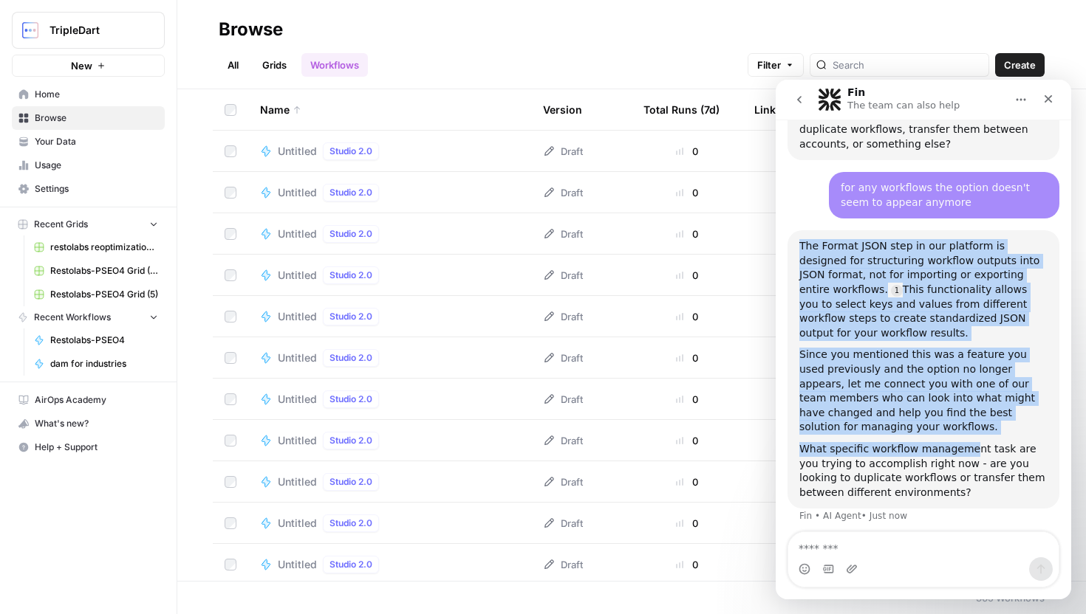
drag, startPoint x: 799, startPoint y: 189, endPoint x: 965, endPoint y: 393, distance: 263.0
click at [963, 391] on div "The Format JSON step in our platform is designed for structuring workflow outpu…" at bounding box center [923, 369] width 248 height 261
click at [962, 442] on div "What specific workflow management task are you trying to accomplish right now -…" at bounding box center [923, 471] width 248 height 58
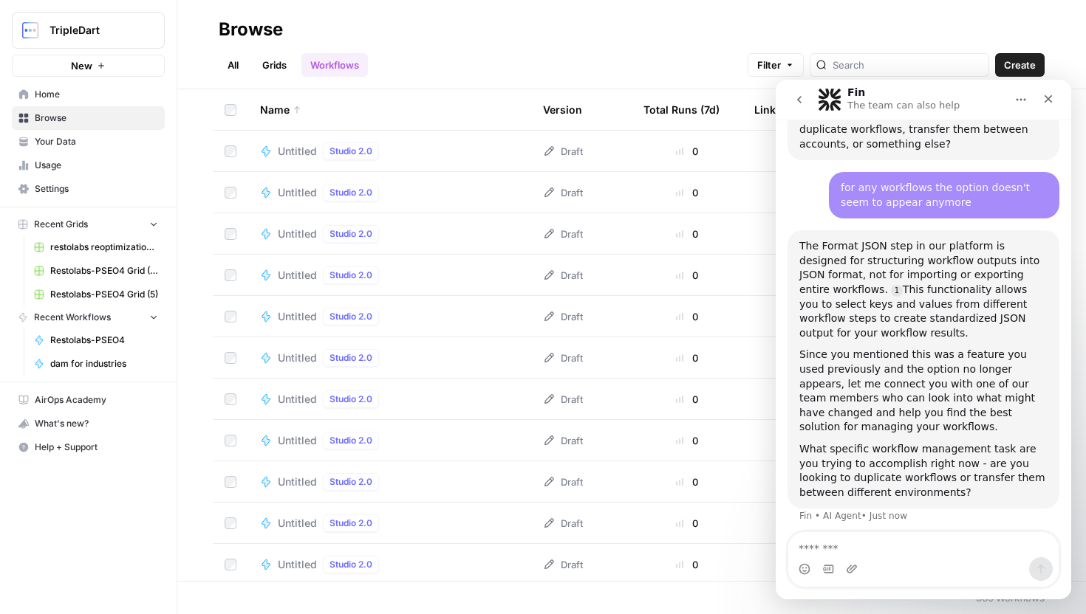
drag, startPoint x: 801, startPoint y: 189, endPoint x: 832, endPoint y: 281, distance: 96.7
click at [832, 281] on div "The Format JSON step in our platform is designed for structuring workflow outpu…" at bounding box center [923, 289] width 248 height 101
drag, startPoint x: 844, startPoint y: 239, endPoint x: 937, endPoint y: 236, distance: 93.1
click at [938, 239] on div "The Format JSON step in our platform is designed for structuring workflow outpu…" at bounding box center [923, 289] width 248 height 101
click at [937, 239] on div "The Format JSON step in our platform is designed for structuring workflow outpu…" at bounding box center [923, 289] width 248 height 101
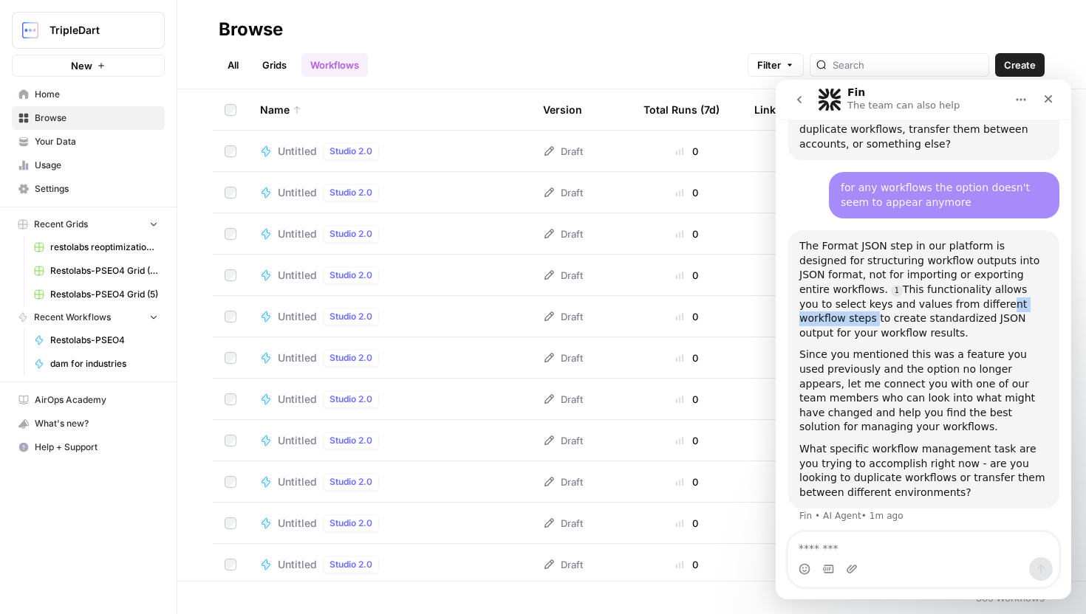
drag, startPoint x: 882, startPoint y: 242, endPoint x: 986, endPoint y: 262, distance: 106.0
click at [982, 261] on div "The Format JSON step in our platform is designed for structuring workflow outpu…" at bounding box center [923, 289] width 248 height 101
click at [976, 270] on div "The Format JSON step in our platform is designed for structuring workflow outpu…" at bounding box center [923, 289] width 248 height 101
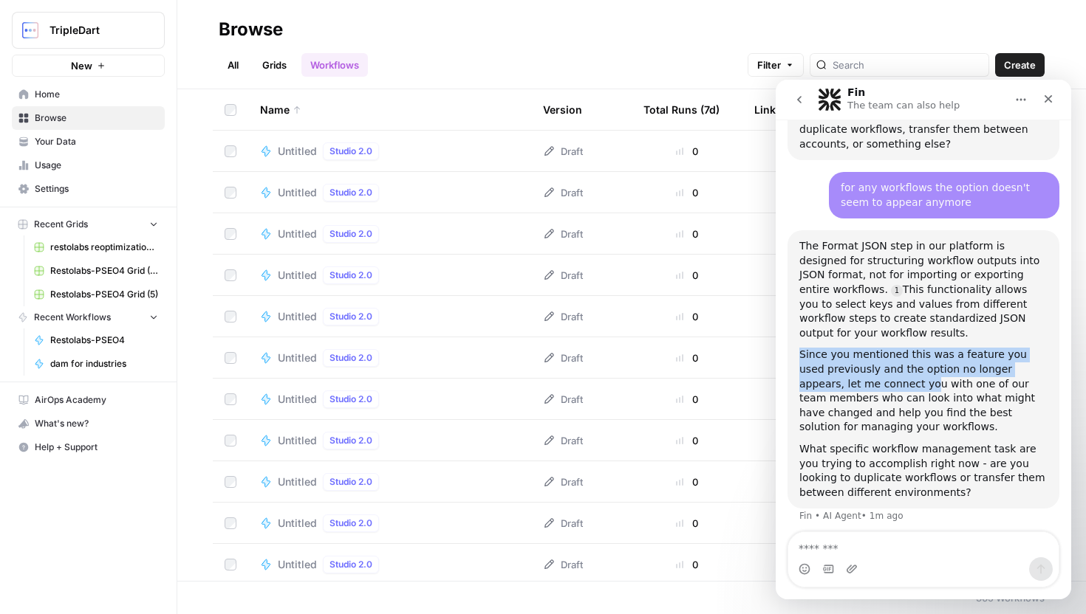
drag, startPoint x: 787, startPoint y: 295, endPoint x: 876, endPoint y: 342, distance: 100.4
click at [868, 338] on div "The Format JSON step in our platform is designed for structuring workflow outpu…" at bounding box center [923, 369] width 272 height 278
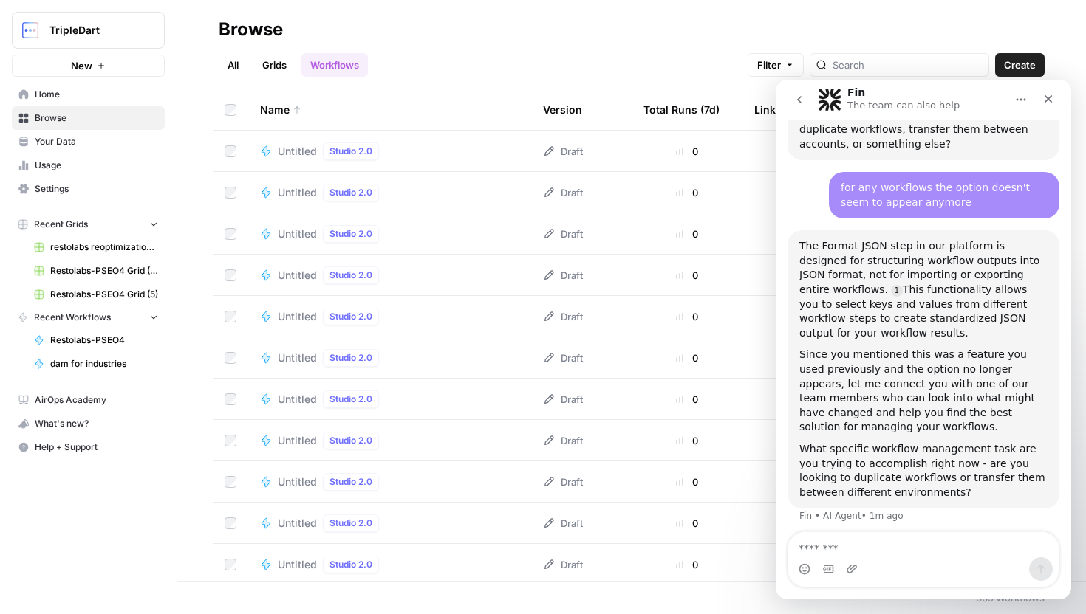
click at [891, 442] on div "What specific workflow management task are you trying to accomplish right now -…" at bounding box center [923, 471] width 248 height 58
click at [878, 555] on textarea "Message…" at bounding box center [923, 544] width 270 height 25
type textarea "*"
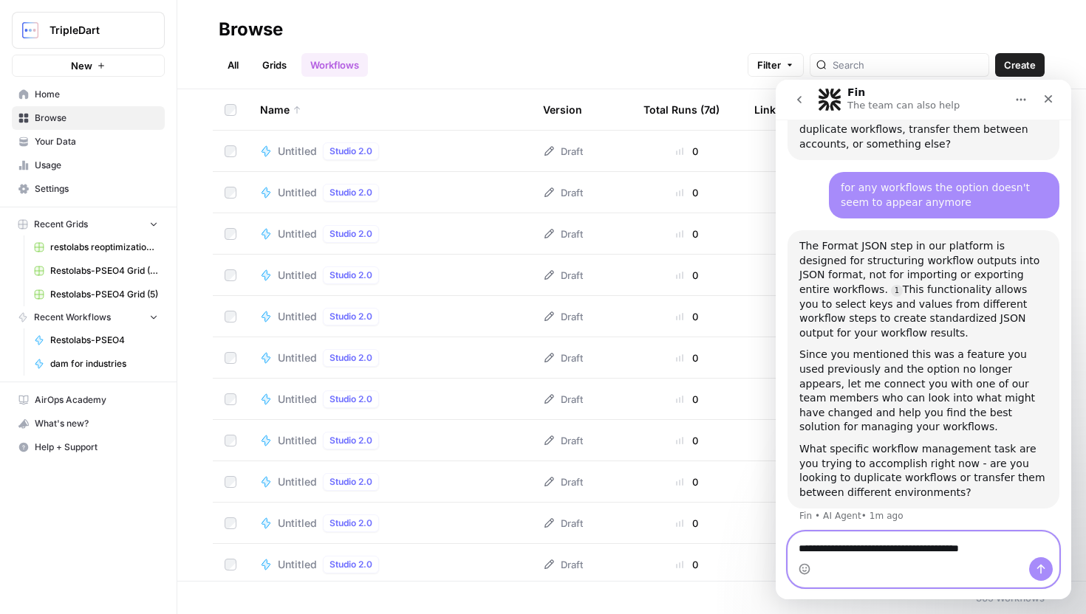
type textarea "**********"
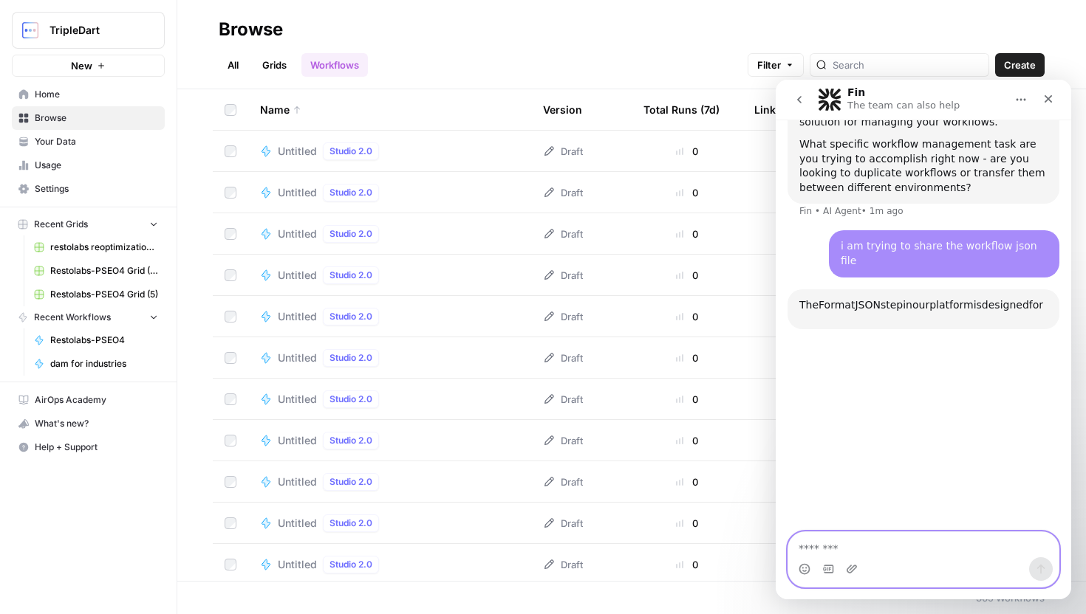
scroll to position [1300, 0]
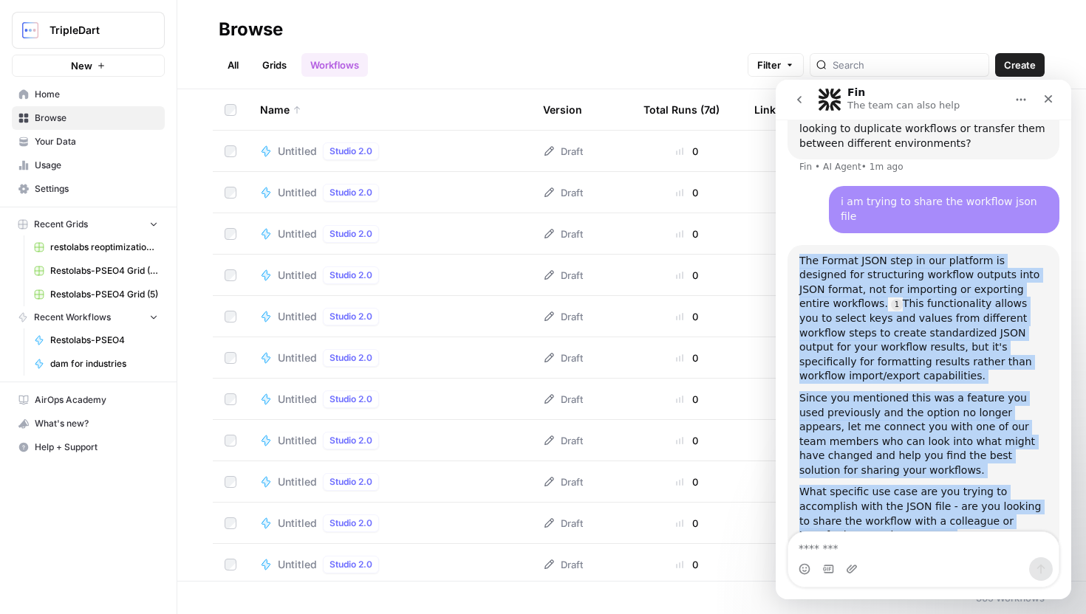
drag, startPoint x: 797, startPoint y: 194, endPoint x: 843, endPoint y: 465, distance: 274.3
click at [843, 465] on div "The Format JSON step in our platform is designed for structuring workflow outpu…" at bounding box center [923, 398] width 272 height 307
click at [854, 485] on div "What specific use case are you trying to accomplish with the JSON file - are yo…" at bounding box center [923, 514] width 248 height 58
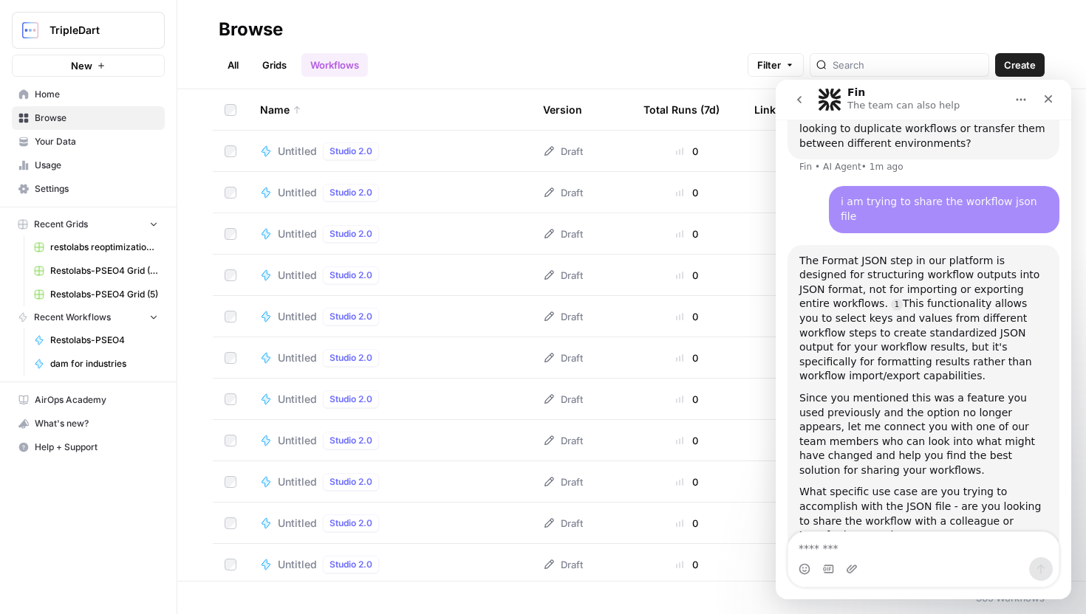
click at [891, 566] on div "Intercom messenger" at bounding box center [923, 570] width 270 height 24
click at [883, 547] on textarea "Message…" at bounding box center [923, 544] width 270 height 25
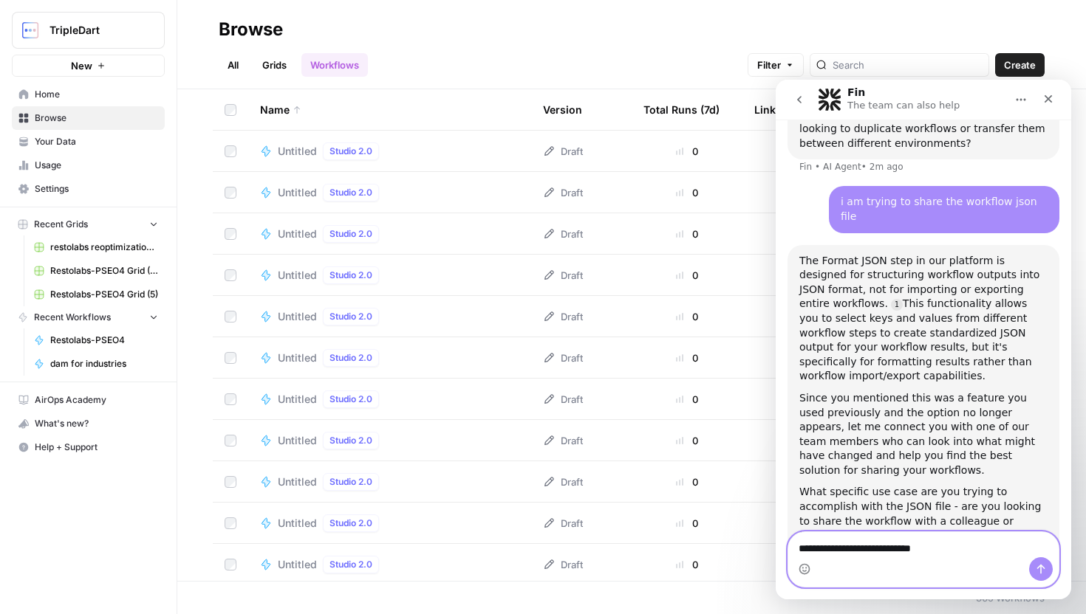
type textarea "**********"
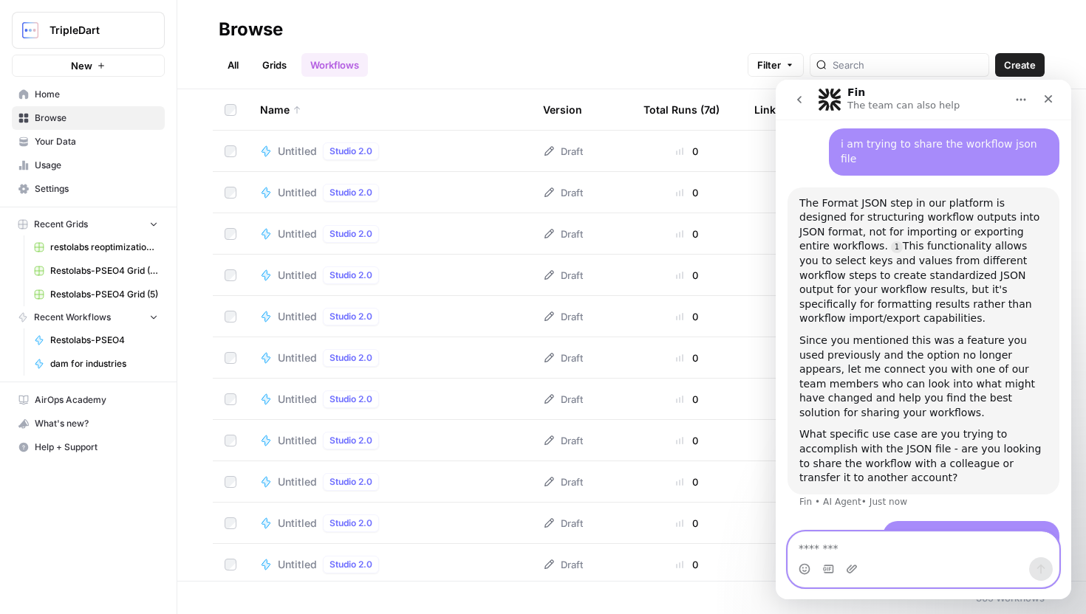
scroll to position [1358, 0]
drag, startPoint x: 875, startPoint y: 162, endPoint x: 925, endPoint y: 174, distance: 51.4
click at [925, 196] on div "The Format JSON step in our platform is designed for structuring workflow outpu…" at bounding box center [923, 261] width 248 height 130
click at [888, 196] on div "The Format JSON step in our platform is designed for structuring workflow outpu…" at bounding box center [923, 261] width 248 height 130
drag, startPoint x: 894, startPoint y: 182, endPoint x: 925, endPoint y: 182, distance: 31.0
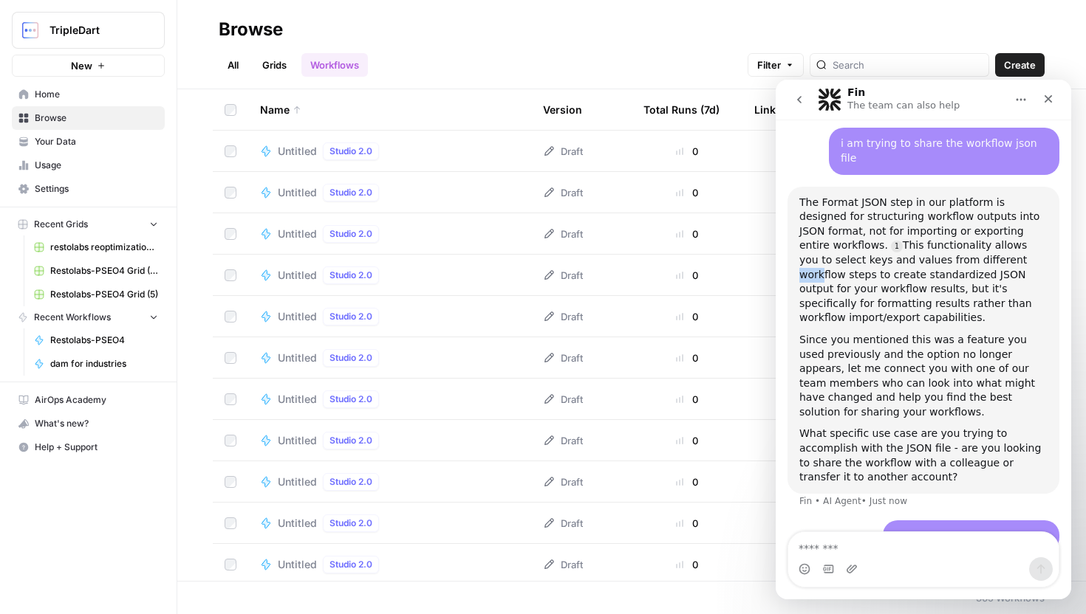
click at [924, 196] on div "The Format JSON step in our platform is designed for structuring workflow outpu…" at bounding box center [923, 261] width 248 height 130
click at [874, 202] on div "The Format JSON step in our platform is designed for structuring workflow outpu…" at bounding box center [923, 261] width 248 height 130
drag, startPoint x: 871, startPoint y: 203, endPoint x: 953, endPoint y: 202, distance: 82.7
click at [953, 202] on div "The Format JSON step in our platform is designed for structuring workflow outpu…" at bounding box center [923, 261] width 248 height 130
click at [943, 213] on div "The Format JSON step in our platform is designed for structuring workflow outpu…" at bounding box center [923, 261] width 248 height 130
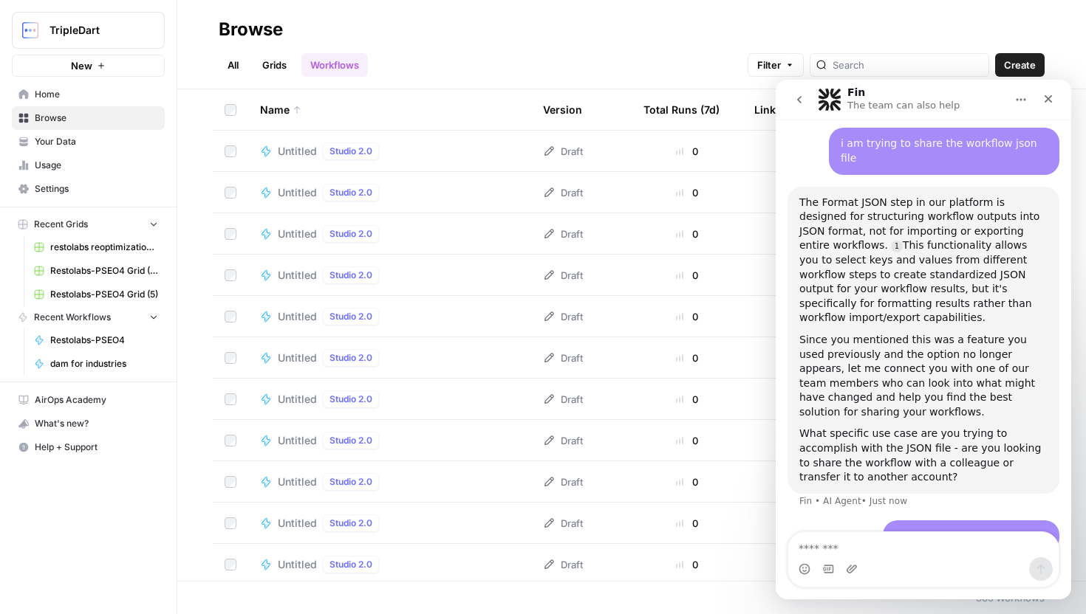
click at [866, 213] on div "The Format JSON step in our platform is designed for structuring workflow outpu…" at bounding box center [923, 261] width 248 height 130
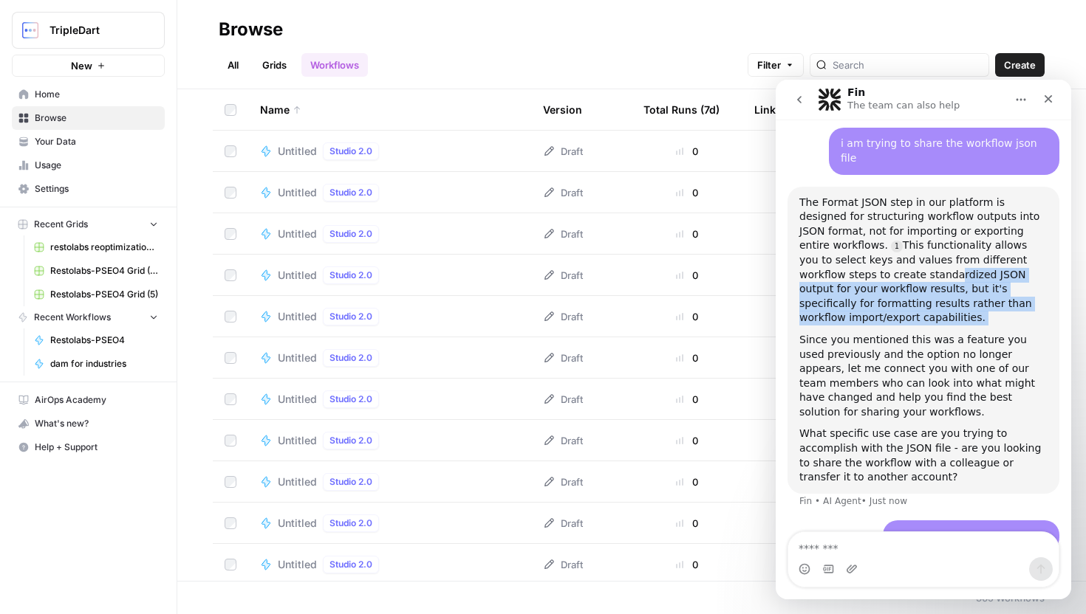
drag, startPoint x: 826, startPoint y: 205, endPoint x: 1017, endPoint y: 248, distance: 195.3
click at [1014, 247] on div "The Format JSON step in our platform is designed for structuring workflow outpu…" at bounding box center [923, 340] width 248 height 289
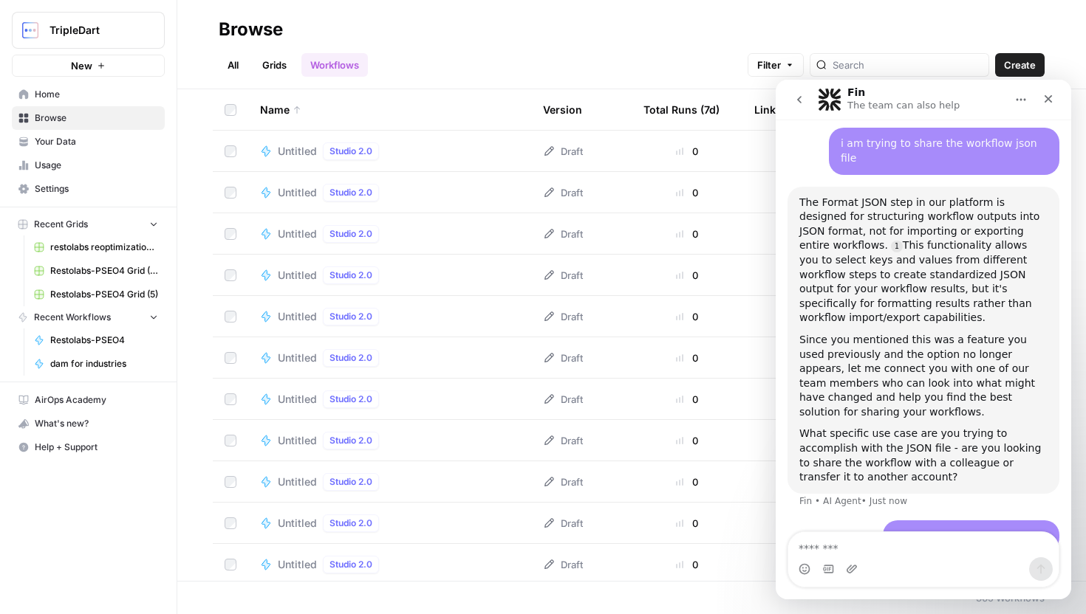
click at [1007, 224] on div "The Format JSON step in our platform is designed for structuring workflow outpu…" at bounding box center [923, 261] width 248 height 130
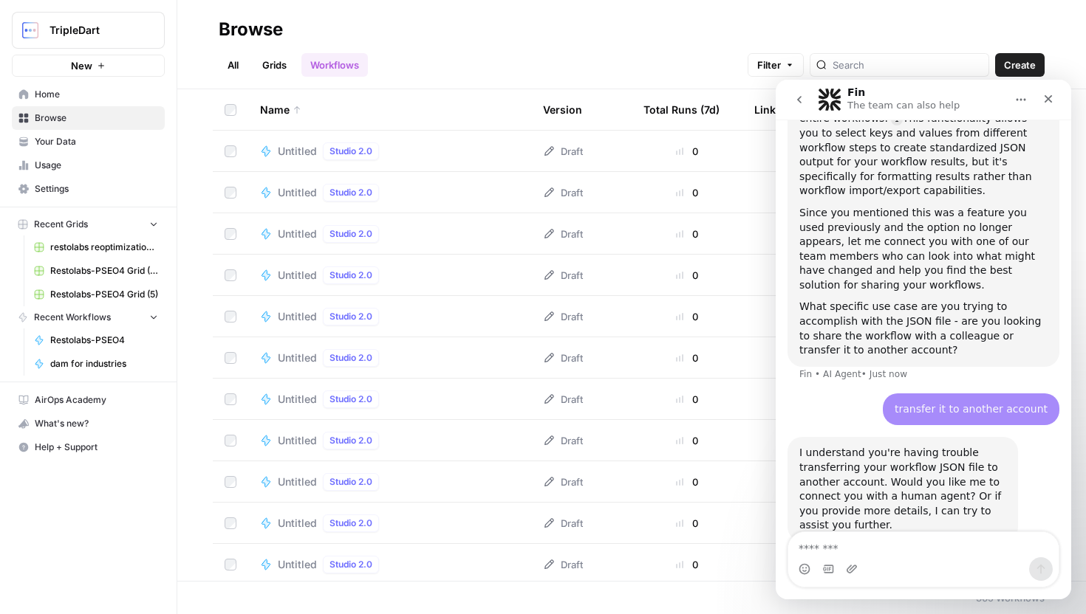
scroll to position [1489, 0]
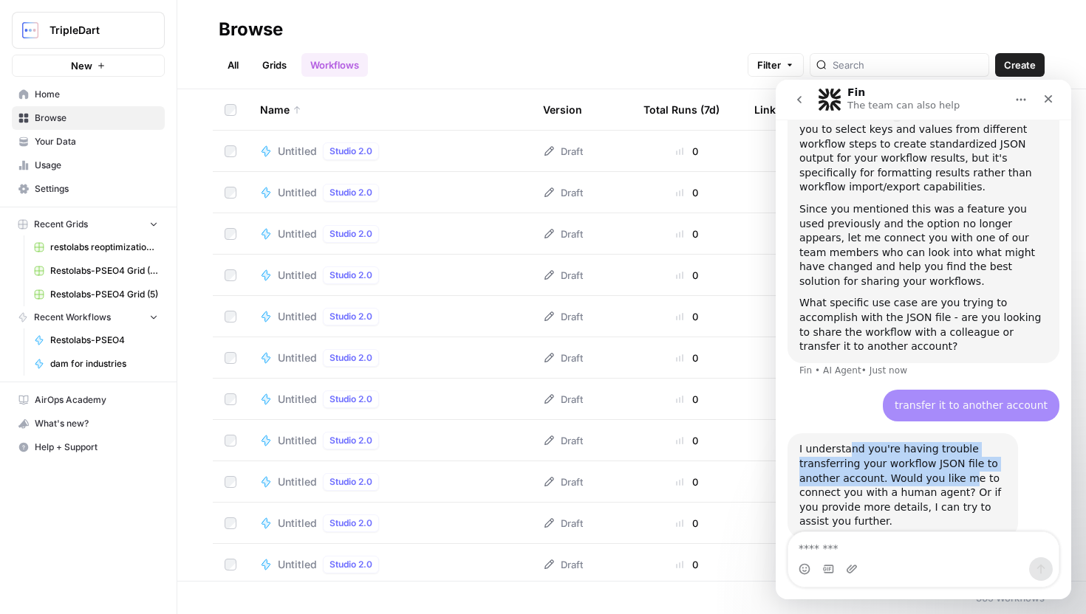
drag, startPoint x: 849, startPoint y: 356, endPoint x: 968, endPoint y: 405, distance: 129.2
click at [968, 442] on div "I understand you're having trouble transferring your workflow JSON file to anot…" at bounding box center [902, 485] width 207 height 87
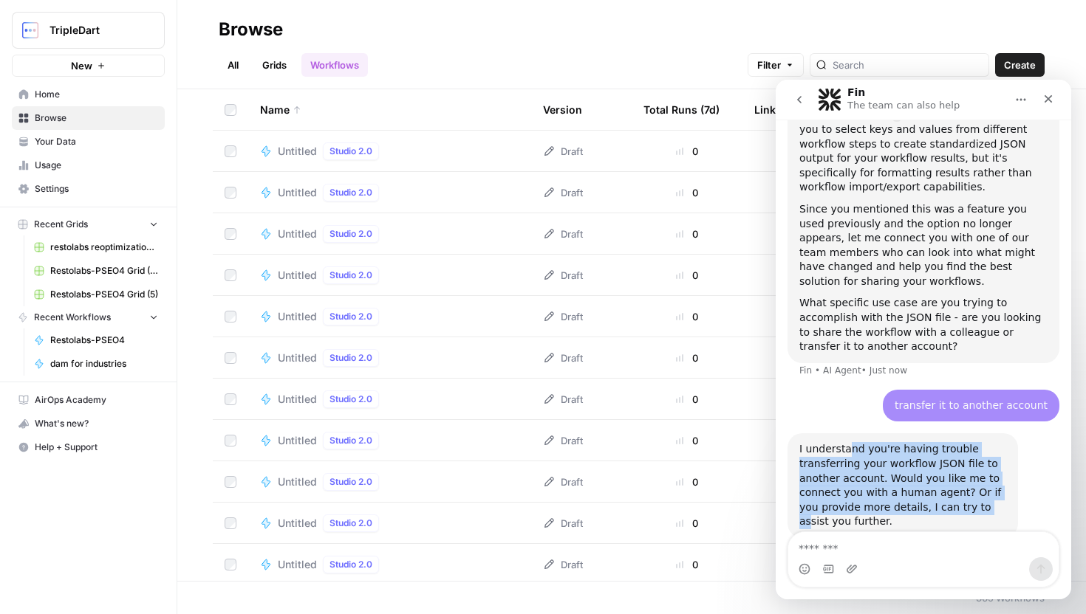
click at [964, 442] on div "I understand you're having trouble transferring your workflow JSON file to anot…" at bounding box center [902, 485] width 207 height 87
click at [967, 442] on div "I understand you're having trouble transferring your workflow JSON file to anot…" at bounding box center [902, 485] width 207 height 87
click at [953, 442] on div "I understand you're having trouble transferring your workflow JSON file to anot…" at bounding box center [902, 485] width 207 height 87
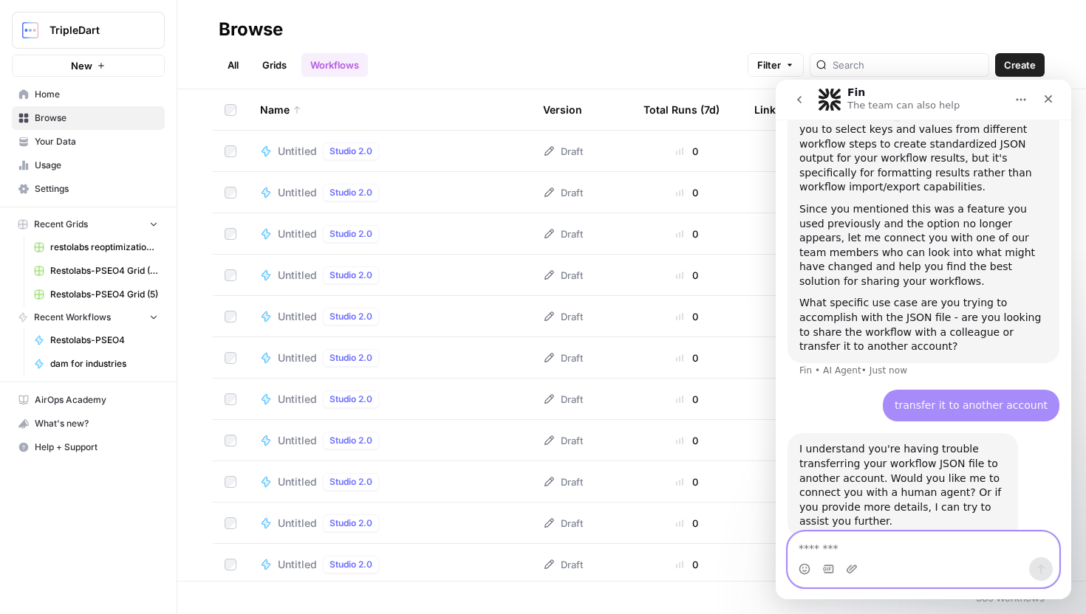
click at [891, 549] on textarea "Message…" at bounding box center [923, 544] width 270 height 25
type textarea "**********"
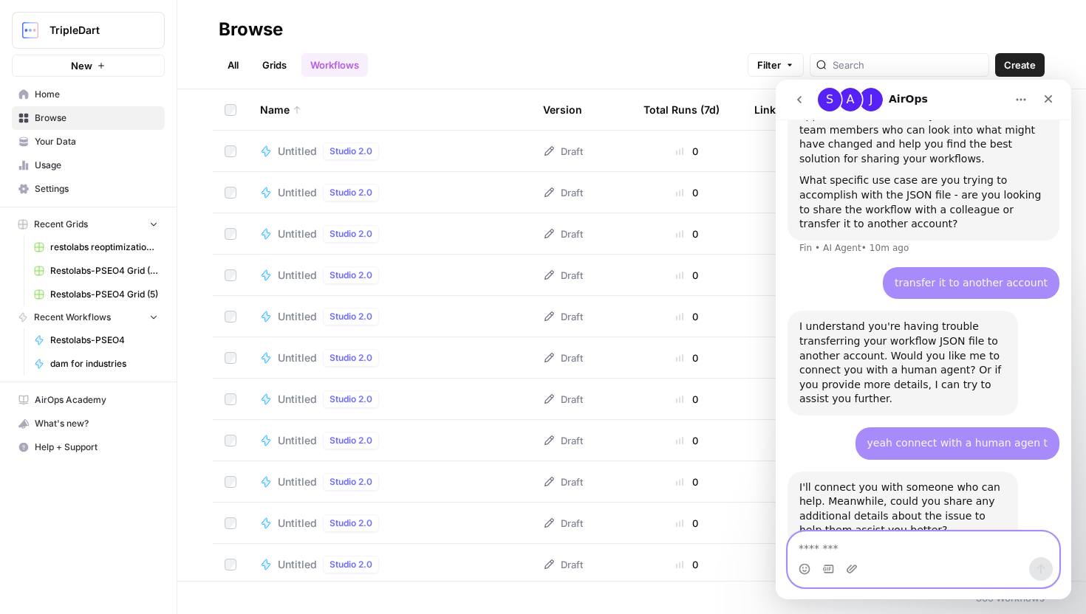
scroll to position [1614, 0]
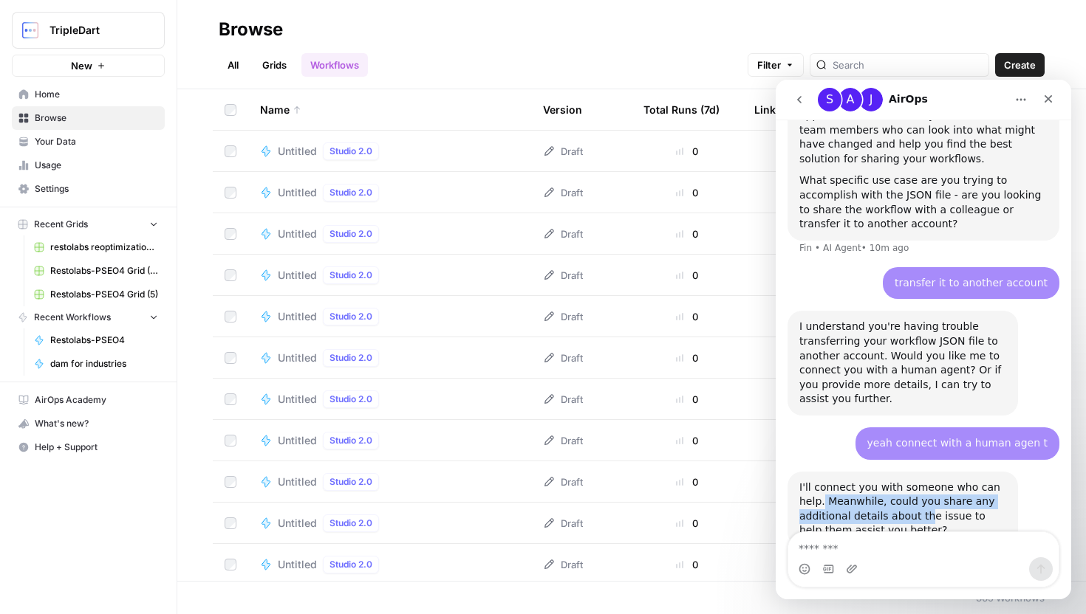
drag, startPoint x: 823, startPoint y: 410, endPoint x: 940, endPoint y: 442, distance: 121.6
click at [939, 481] on div "I'll connect you with someone who can help. Meanwhile, could you share any addi…" at bounding box center [902, 510] width 207 height 58
click at [932, 481] on div "I'll connect you with someone who can help. Meanwhile, could you share any addi…" at bounding box center [902, 510] width 207 height 58
click at [939, 481] on div "I'll connect you with someone who can help. Meanwhile, could you share any addi…" at bounding box center [902, 510] width 207 height 58
click at [860, 592] on div "S" at bounding box center [855, 598] width 12 height 12
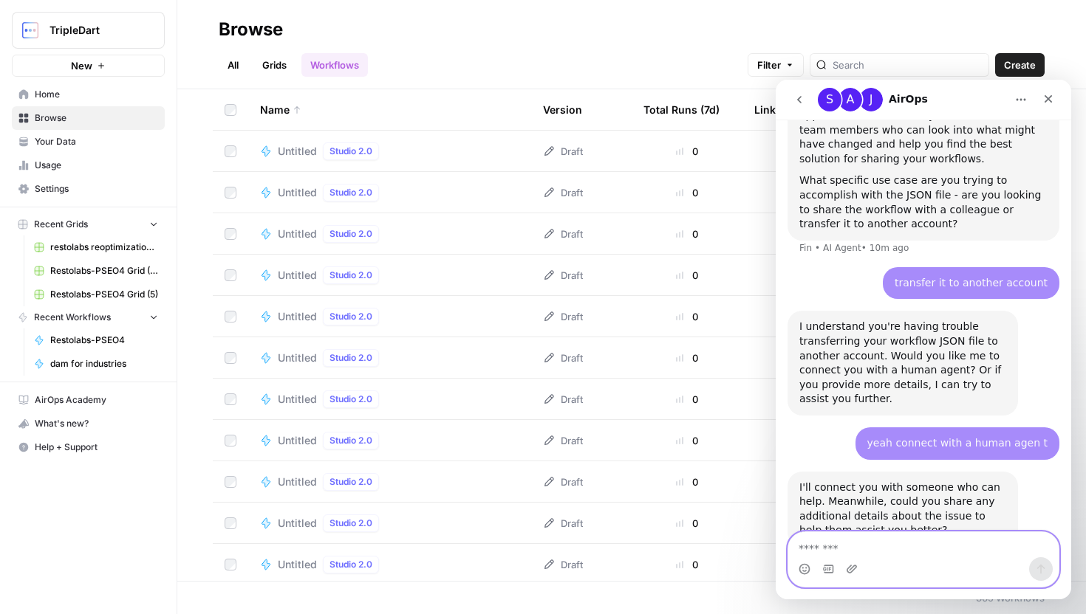
click at [858, 545] on textarea "Message…" at bounding box center [923, 544] width 270 height 25
type textarea "***"
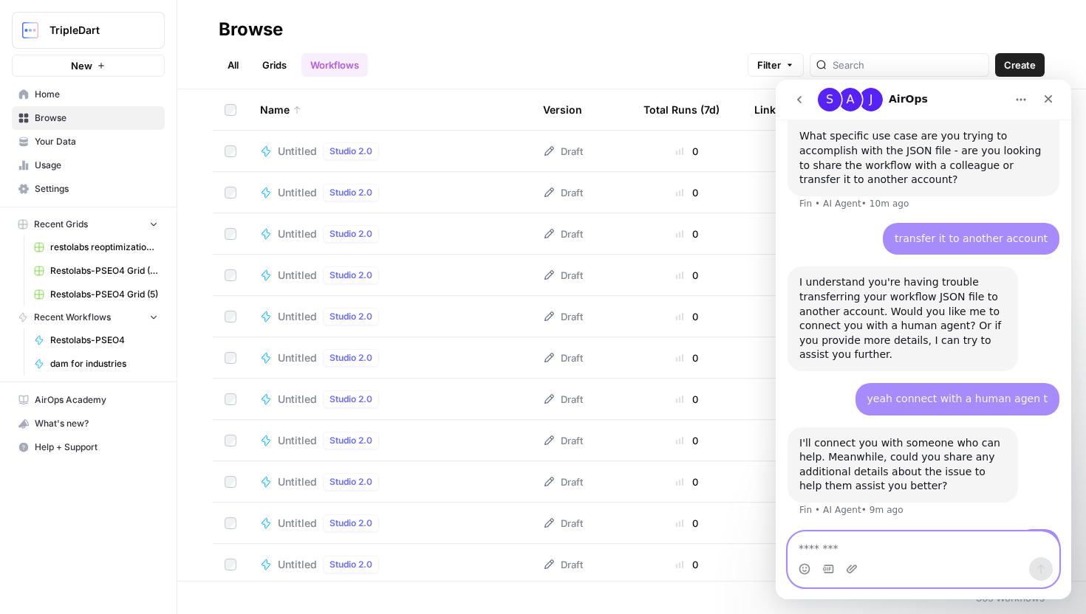
scroll to position [1767, 0]
